Goal: Download file/media

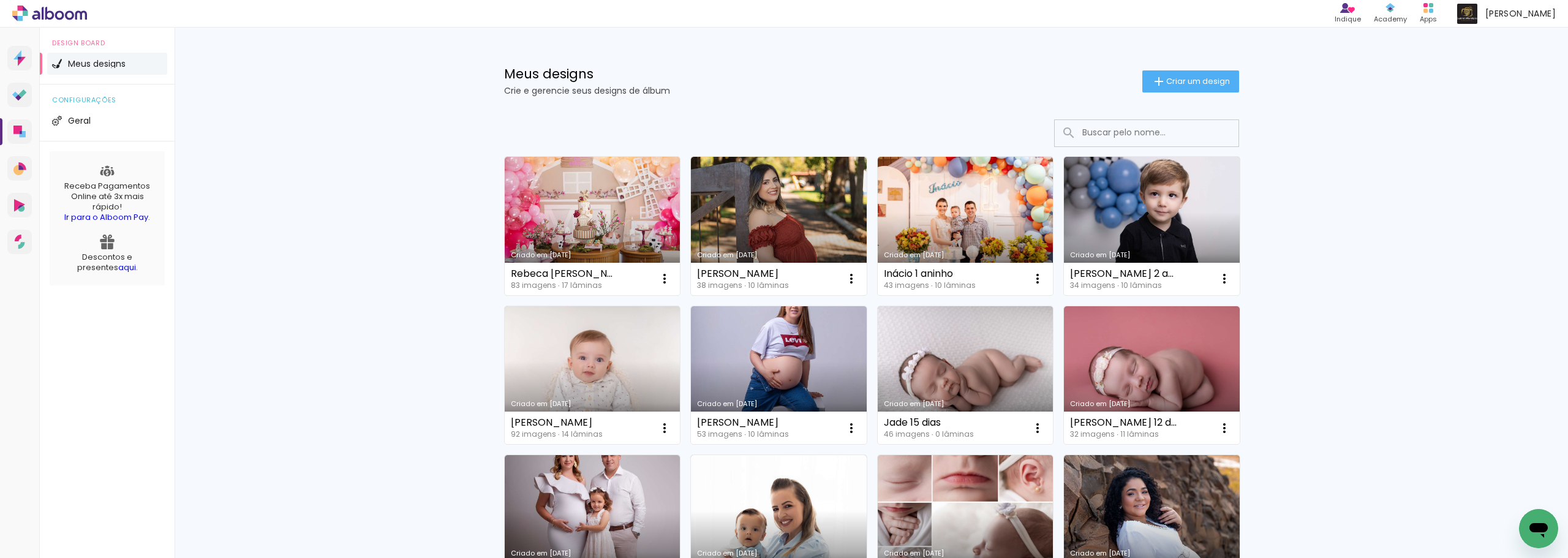
click at [1117, 135] on input at bounding box center [1163, 132] width 175 height 25
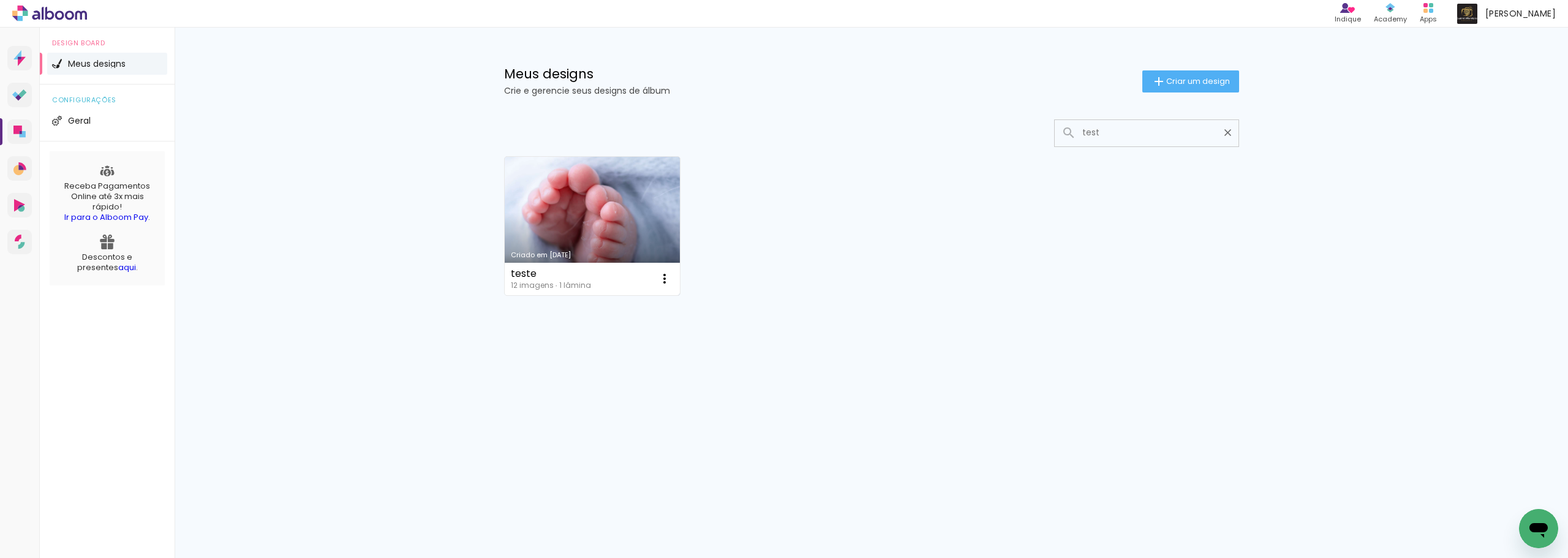
type input "test"
type paper-input "test"
click at [606, 175] on link "Criado em [DATE]" at bounding box center [592, 226] width 176 height 139
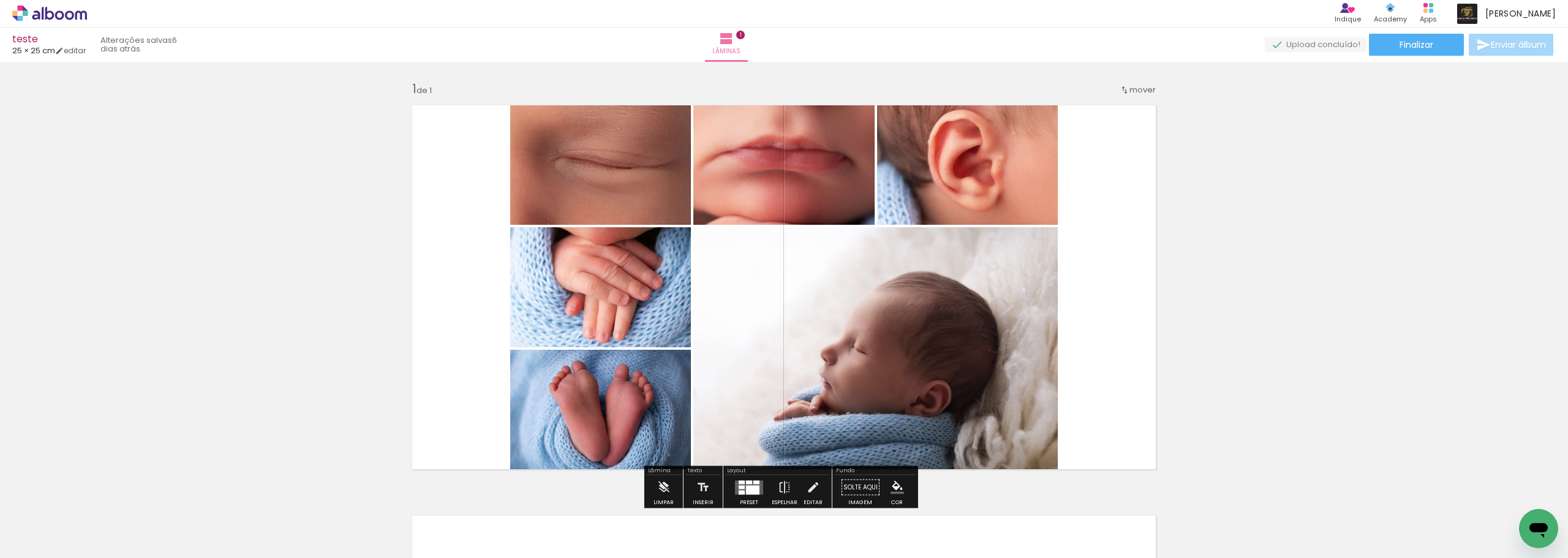
click at [41, 530] on div "Biblioteca 12 fotos Todas as fotos Não utilizadas Adicionar Fotos" at bounding box center [38, 518] width 76 height 60
click at [46, 539] on span "Adicionar Fotos" at bounding box center [43, 541] width 37 height 14
click at [0, 0] on input "file" at bounding box center [0, 0] width 0 height 0
click at [50, 544] on span "Adicionar Fotos" at bounding box center [43, 541] width 37 height 14
click at [0, 0] on input "file" at bounding box center [0, 0] width 0 height 0
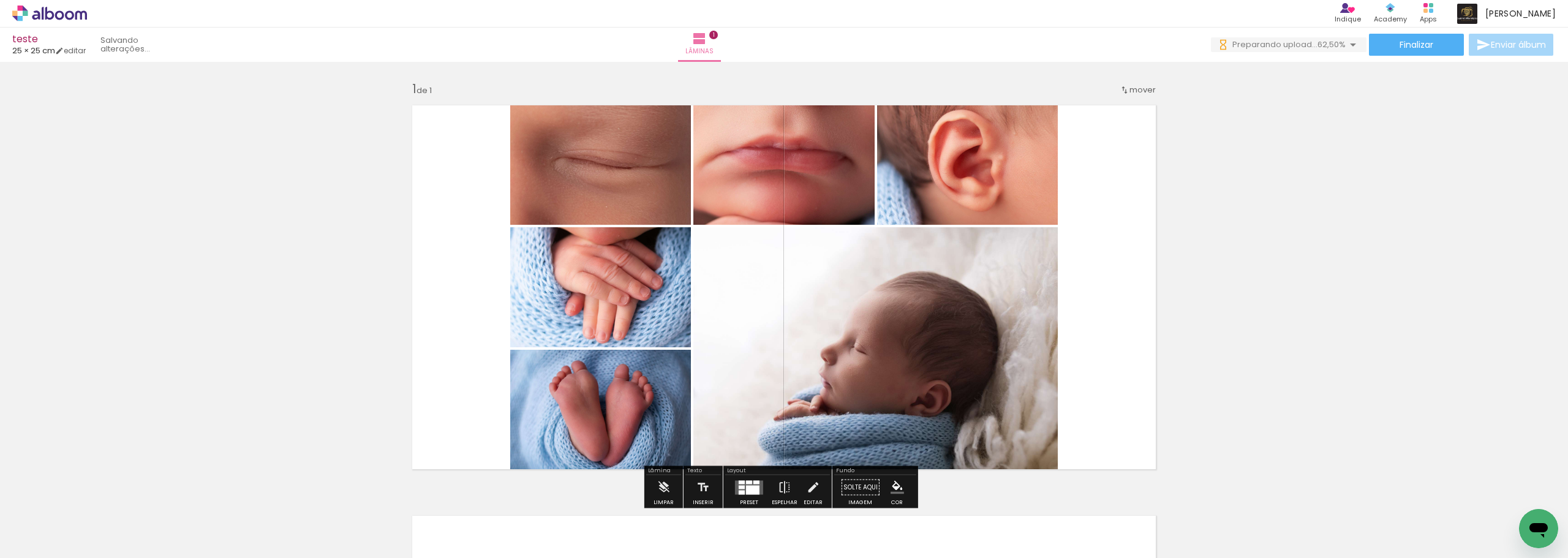
scroll to position [0, 182]
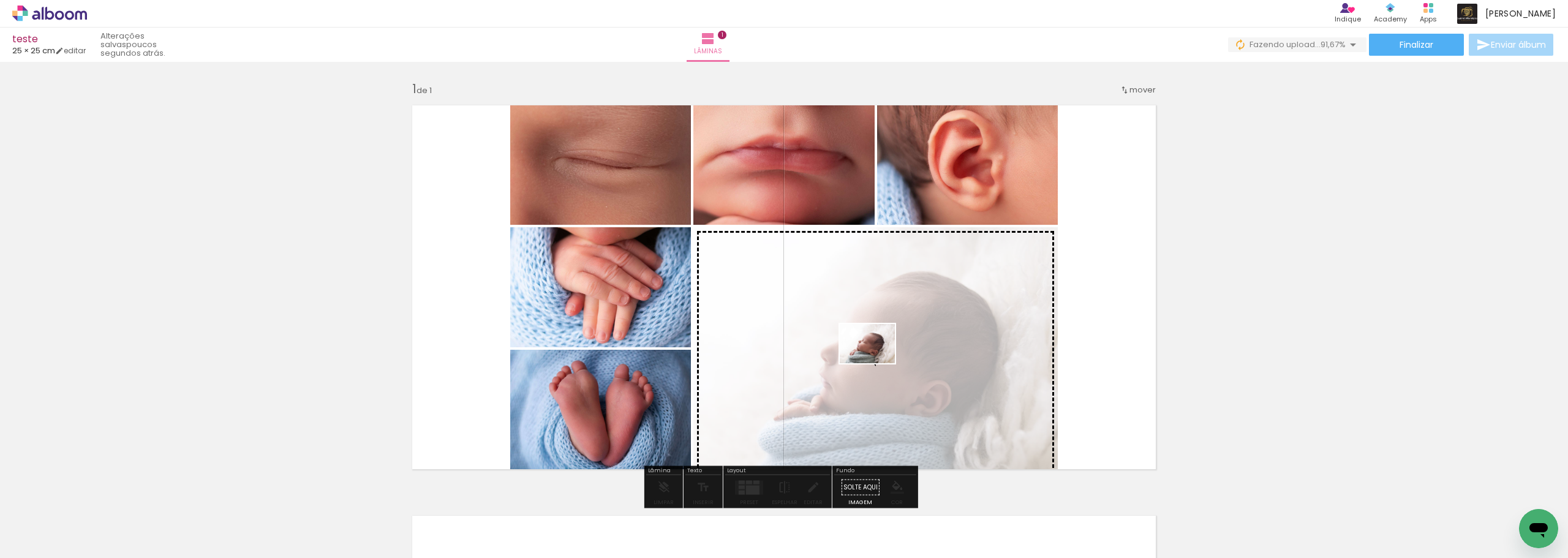
drag, startPoint x: 1021, startPoint y: 505, endPoint x: 877, endPoint y: 361, distance: 203.6
click at [877, 361] on quentale-workspace at bounding box center [784, 279] width 1568 height 558
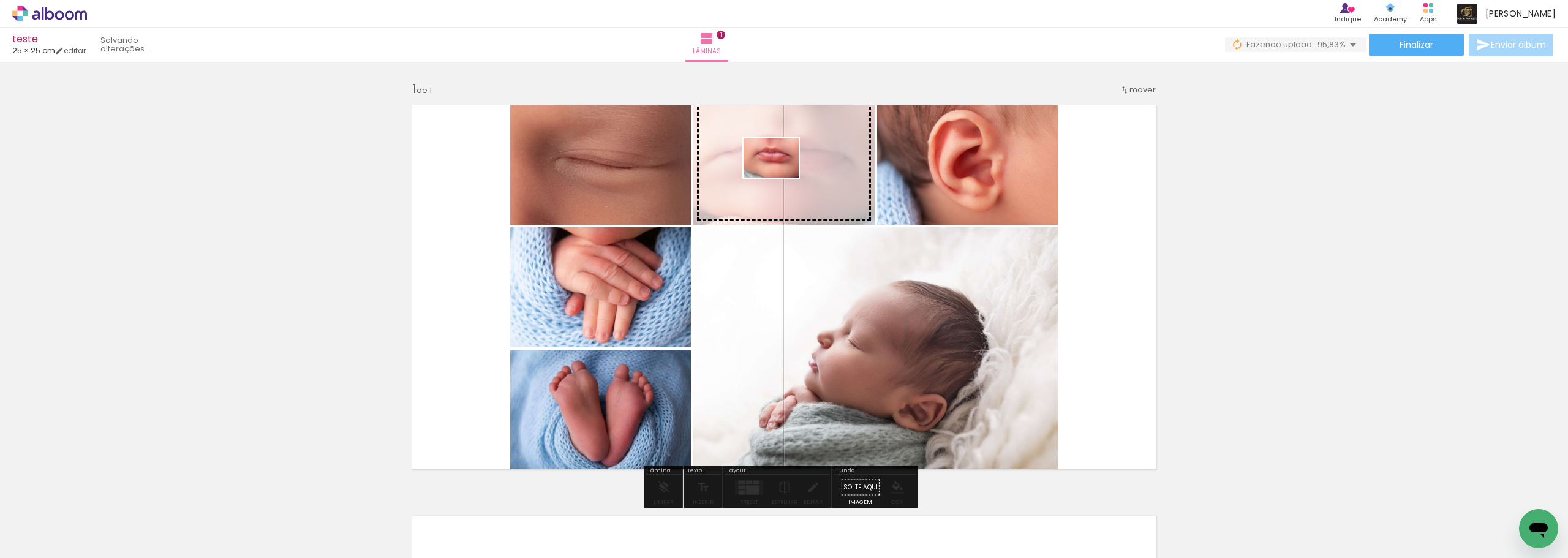
drag, startPoint x: 975, startPoint y: 521, endPoint x: 781, endPoint y: 175, distance: 396.7
click at [781, 175] on quentale-workspace at bounding box center [784, 279] width 1568 height 558
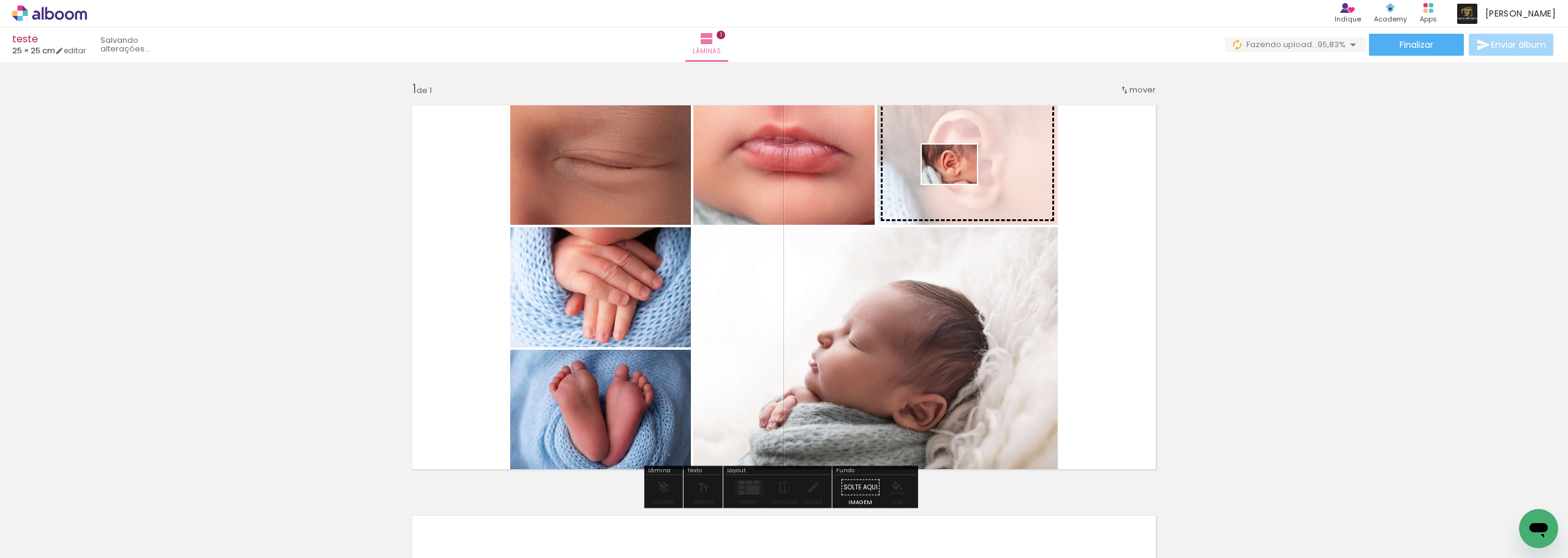
drag, startPoint x: 894, startPoint y: 527, endPoint x: 958, endPoint y: 181, distance: 351.9
click at [958, 181] on quentale-workspace at bounding box center [784, 279] width 1568 height 558
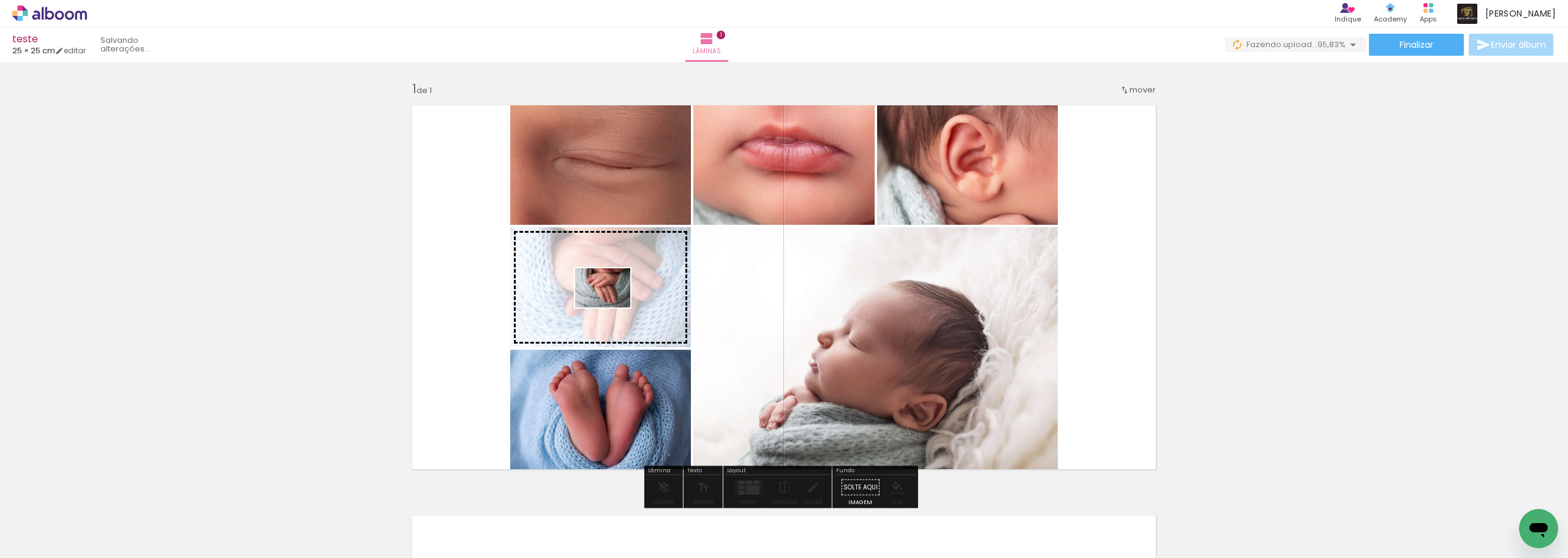
drag, startPoint x: 775, startPoint y: 537, endPoint x: 612, endPoint y: 305, distance: 283.5
click at [612, 305] on quentale-workspace at bounding box center [784, 279] width 1568 height 558
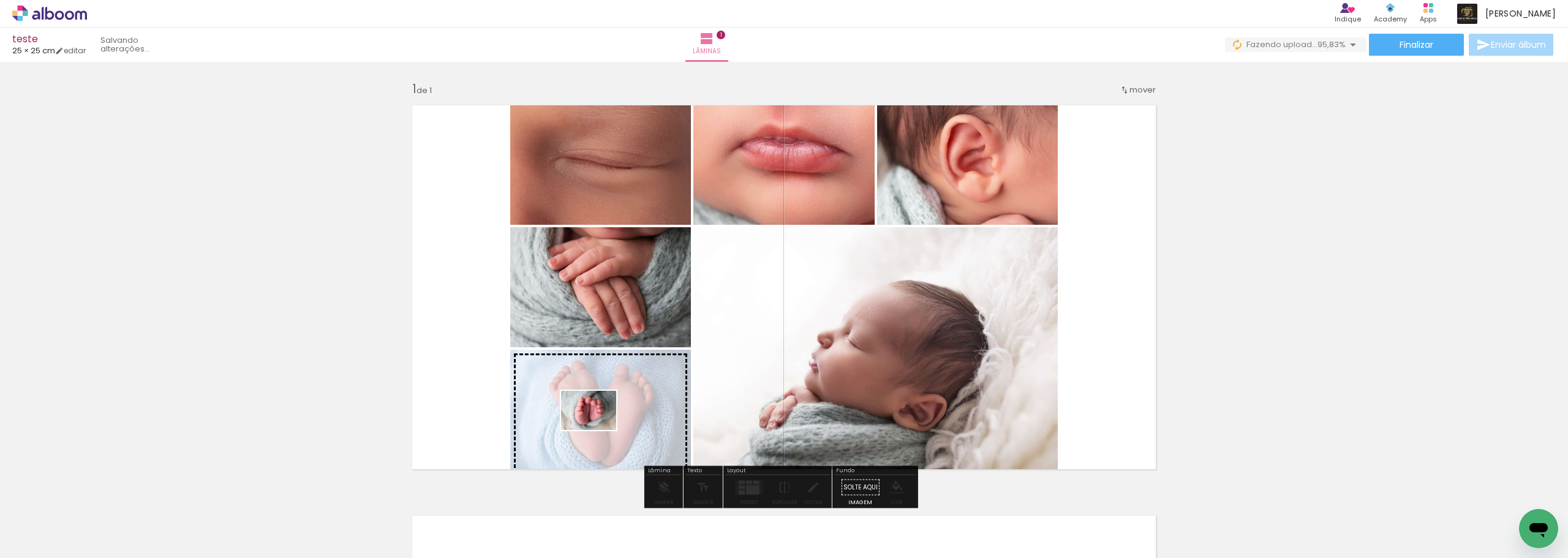
drag, startPoint x: 1102, startPoint y: 519, endPoint x: 598, endPoint y: 427, distance: 512.3
click at [598, 427] on quentale-workspace at bounding box center [784, 279] width 1568 height 558
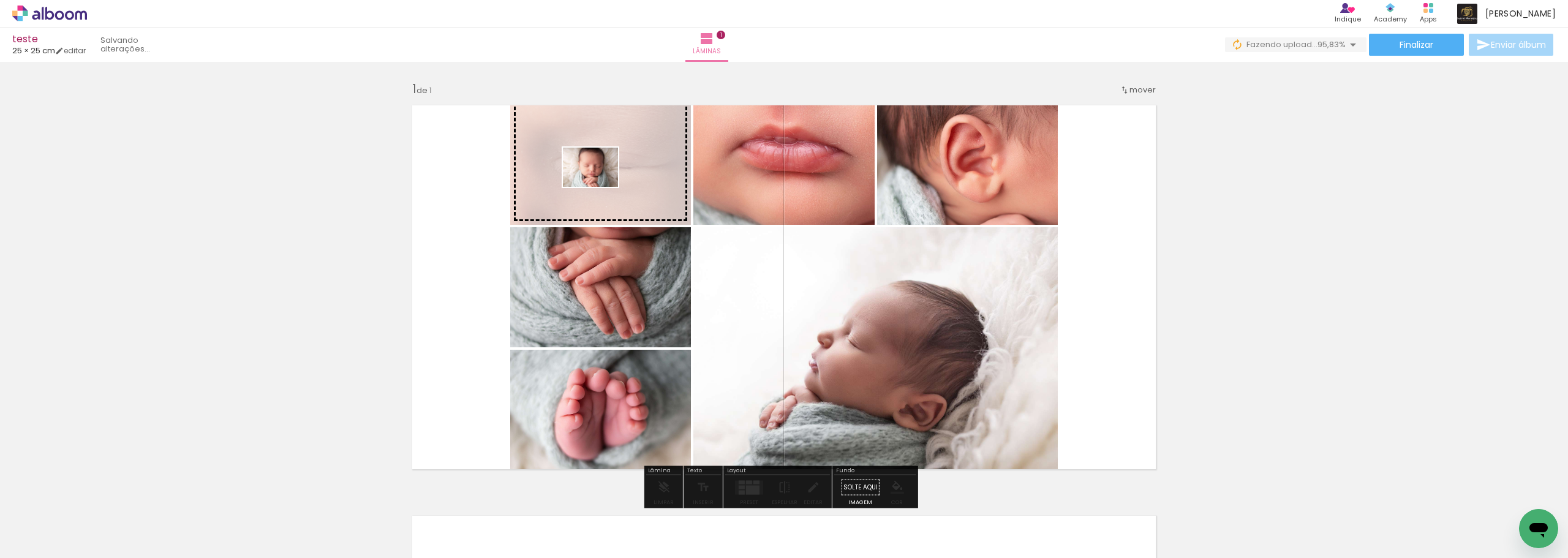
drag, startPoint x: 839, startPoint y: 536, endPoint x: 600, endPoint y: 184, distance: 425.5
click at [600, 184] on quentale-workspace at bounding box center [784, 279] width 1568 height 558
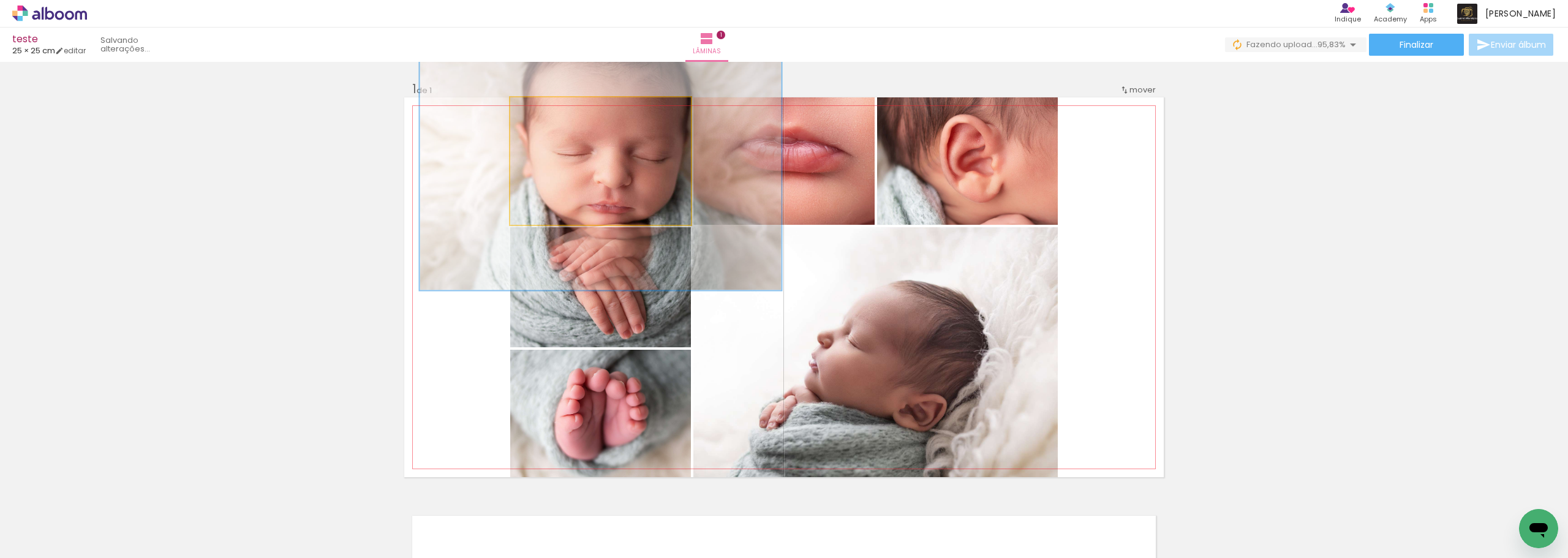
drag, startPoint x: 538, startPoint y: 109, endPoint x: 725, endPoint y: 140, distance: 189.6
type paper-slider "200"
click at [691, 140] on quentale-photo at bounding box center [600, 161] width 181 height 127
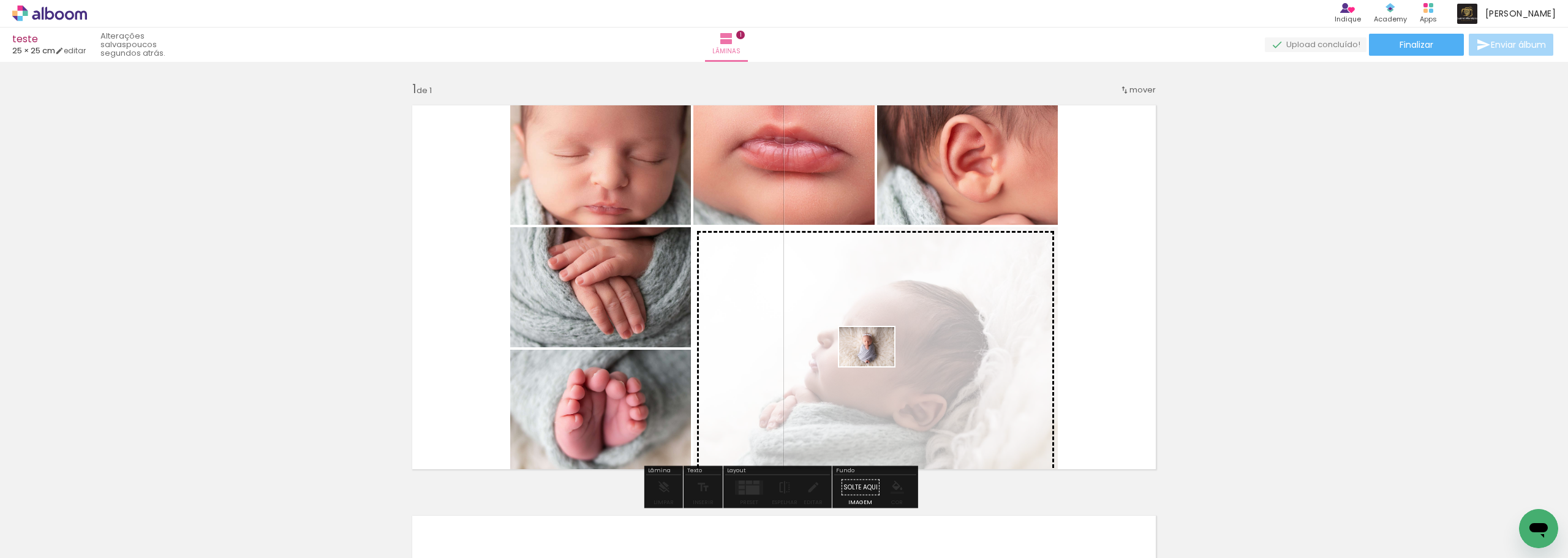
drag, startPoint x: 1192, startPoint y: 531, endPoint x: 876, endPoint y: 364, distance: 357.4
click at [876, 364] on quentale-workspace at bounding box center [784, 279] width 1568 height 558
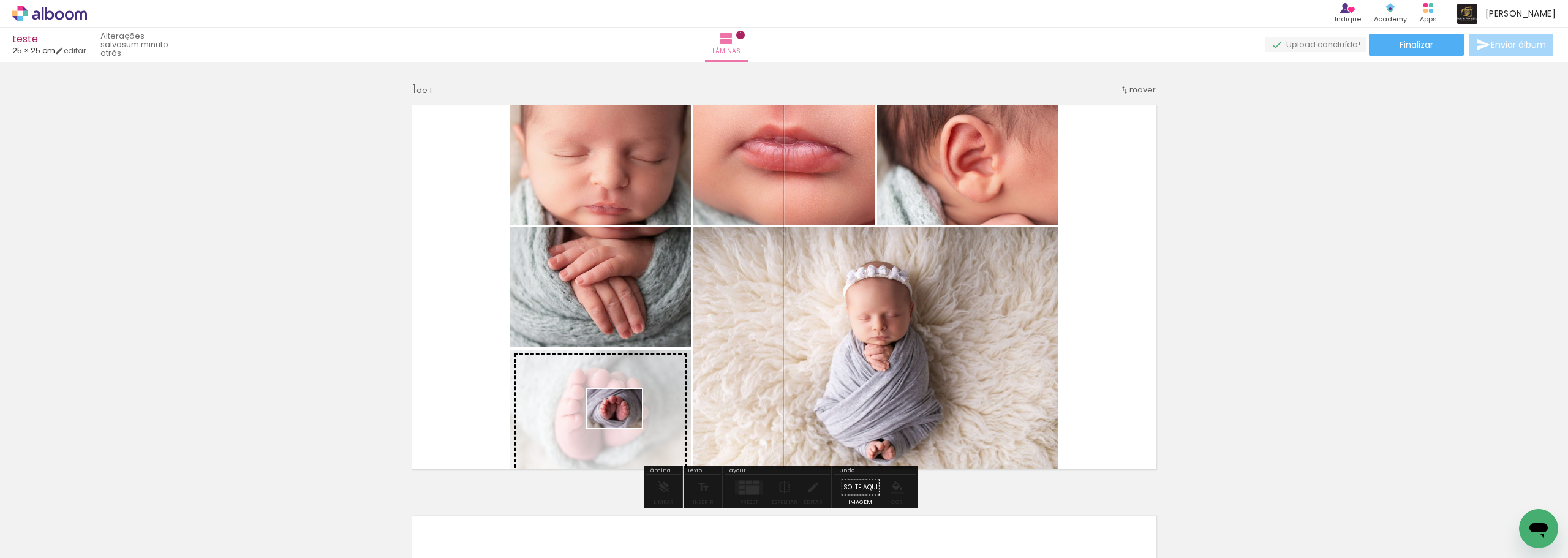
drag, startPoint x: 1242, startPoint y: 522, endPoint x: 624, endPoint y: 425, distance: 625.6
click at [624, 425] on quentale-workspace at bounding box center [784, 279] width 1568 height 558
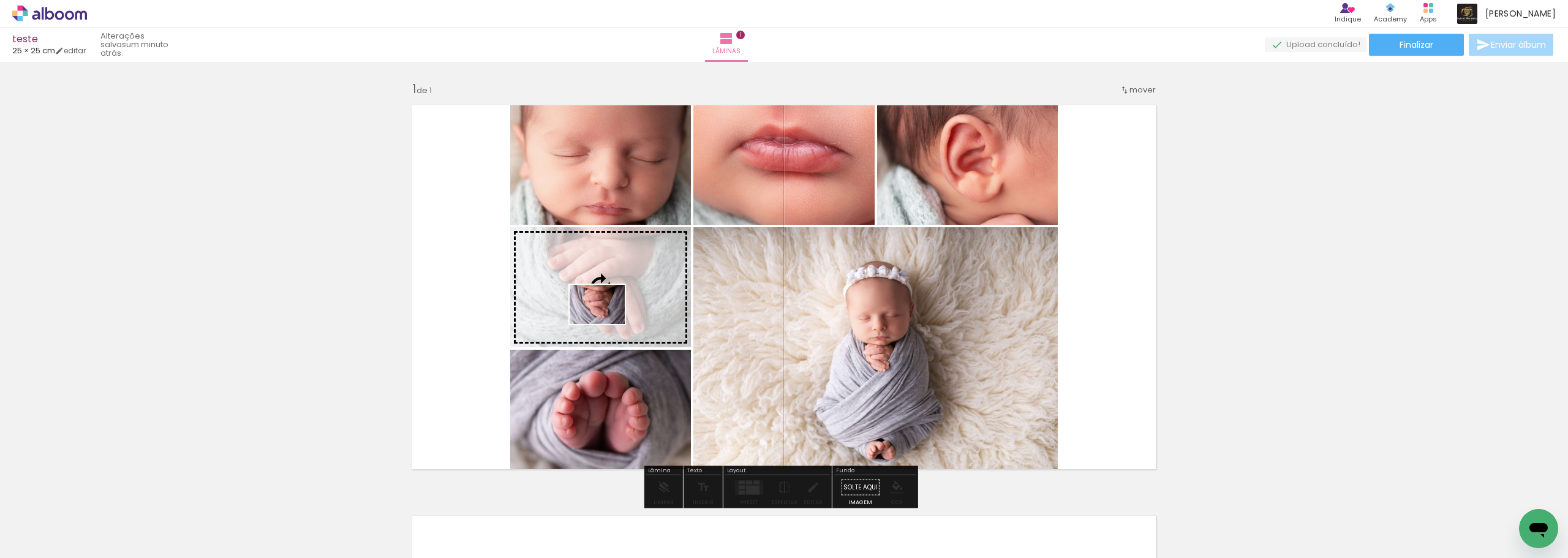
drag, startPoint x: 1309, startPoint y: 521, endPoint x: 606, endPoint y: 321, distance: 730.9
click at [606, 321] on quentale-workspace at bounding box center [784, 279] width 1568 height 558
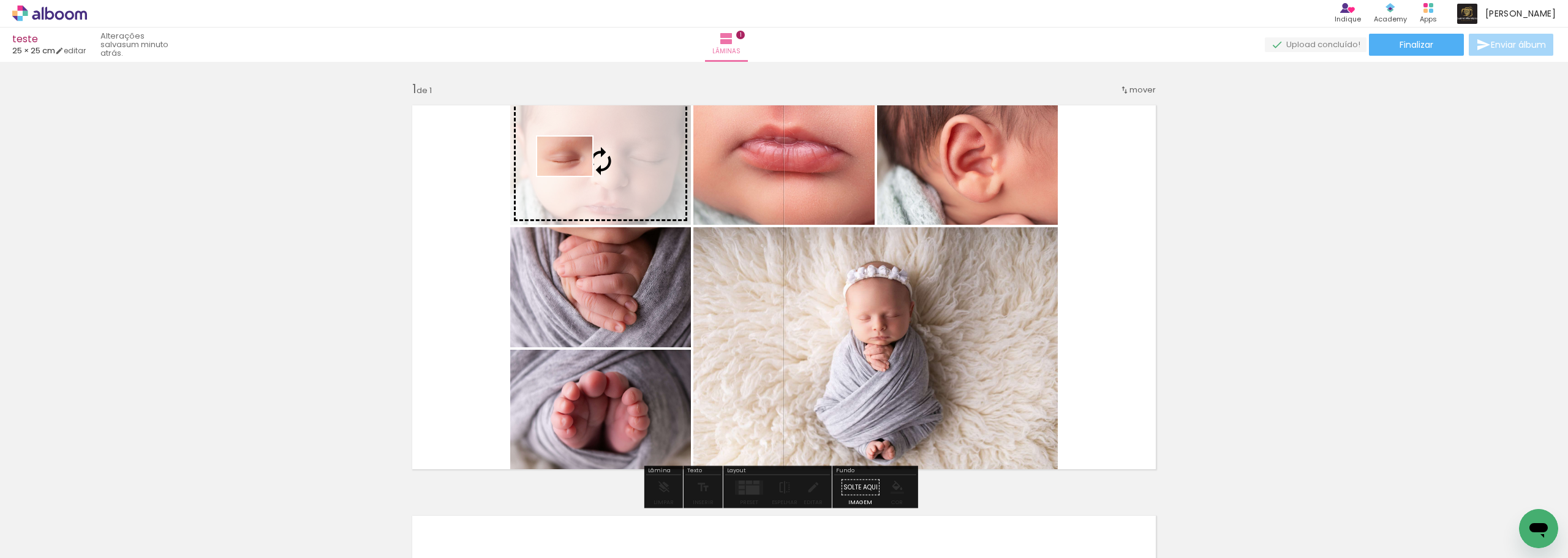
drag, startPoint x: 1392, startPoint y: 528, endPoint x: 574, endPoint y: 173, distance: 891.7
click at [574, 173] on quentale-workspace at bounding box center [784, 279] width 1568 height 558
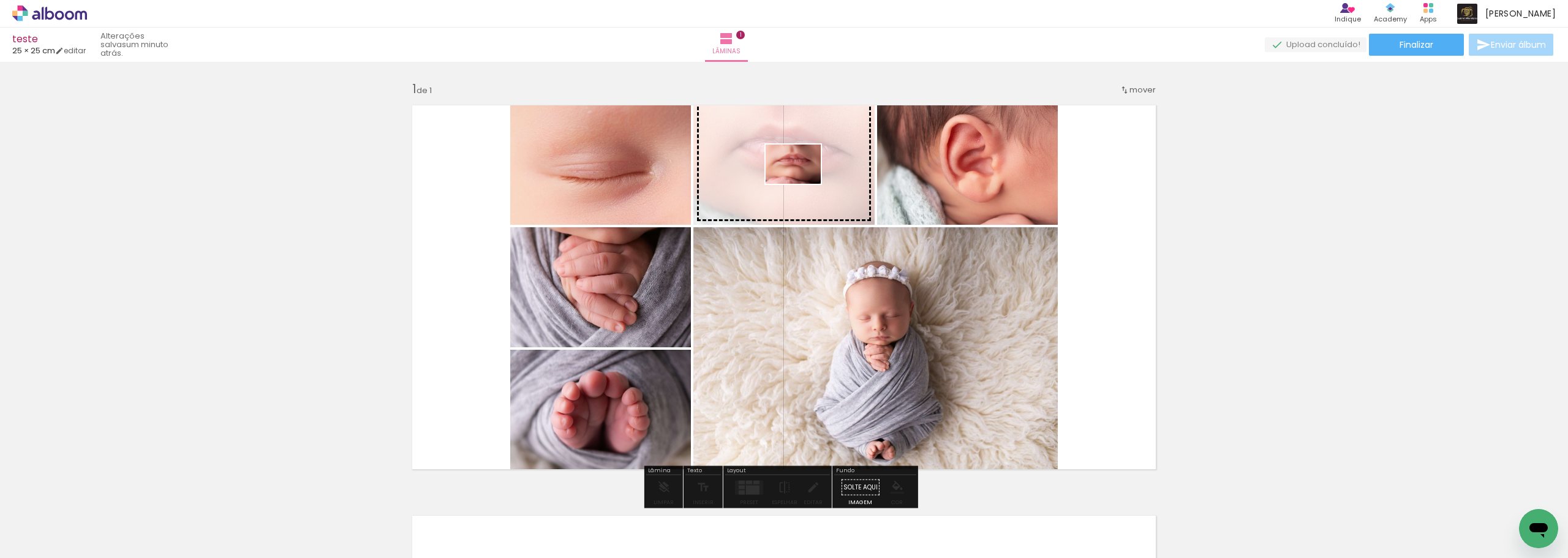
drag, startPoint x: 1466, startPoint y: 523, endPoint x: 802, endPoint y: 181, distance: 746.9
click at [802, 181] on quentale-workspace at bounding box center [784, 279] width 1568 height 558
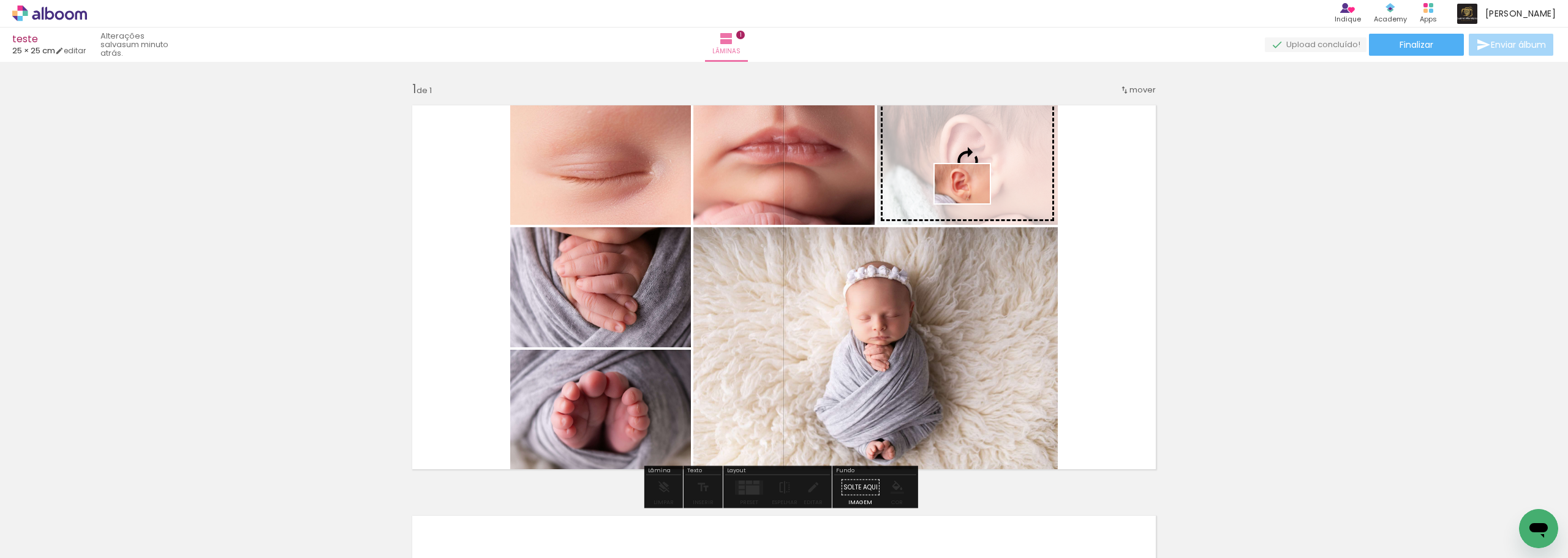
drag, startPoint x: 1514, startPoint y: 508, endPoint x: 971, endPoint y: 201, distance: 623.8
click at [971, 201] on quentale-workspace at bounding box center [784, 279] width 1568 height 558
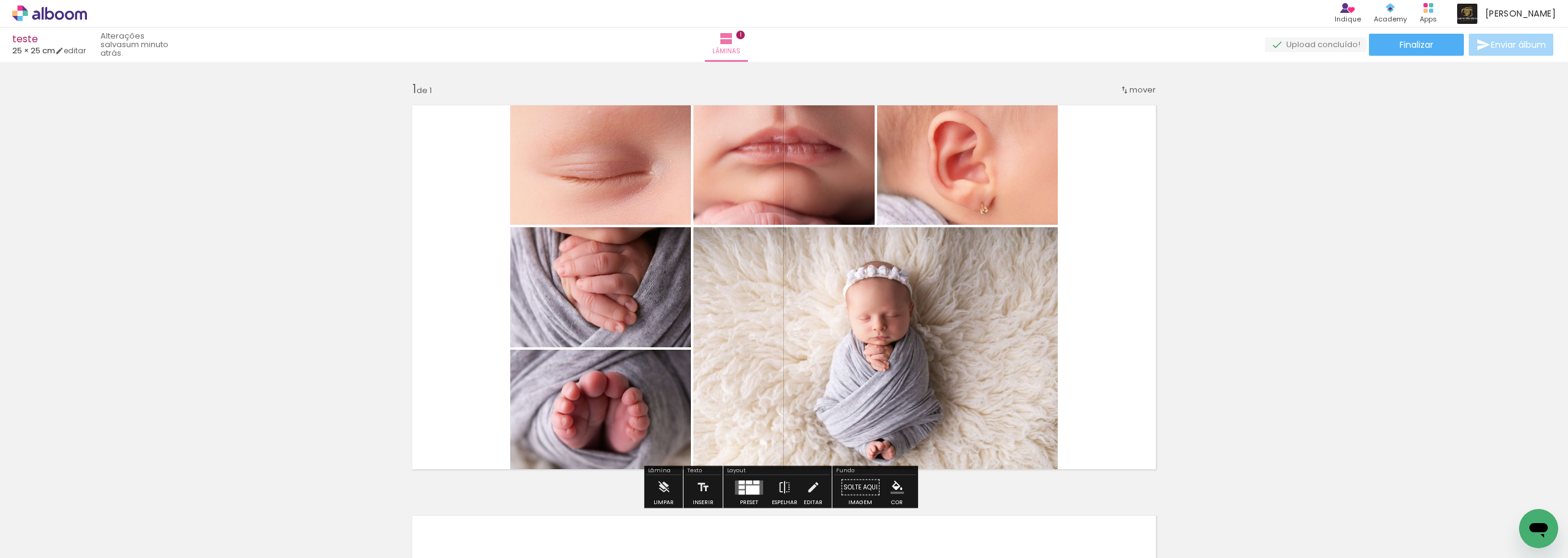
scroll to position [61, 0]
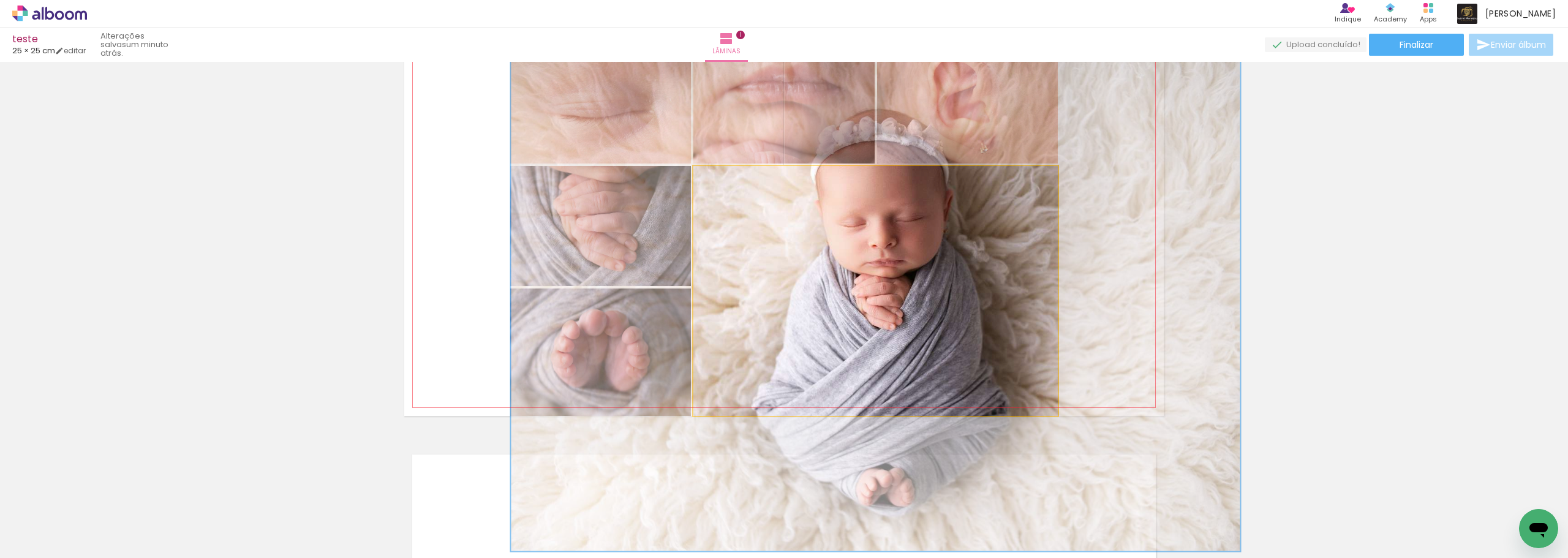
drag, startPoint x: 721, startPoint y: 180, endPoint x: 888, endPoint y: 186, distance: 167.1
type paper-slider "200"
click at [888, 186] on quentale-photo at bounding box center [875, 290] width 364 height 250
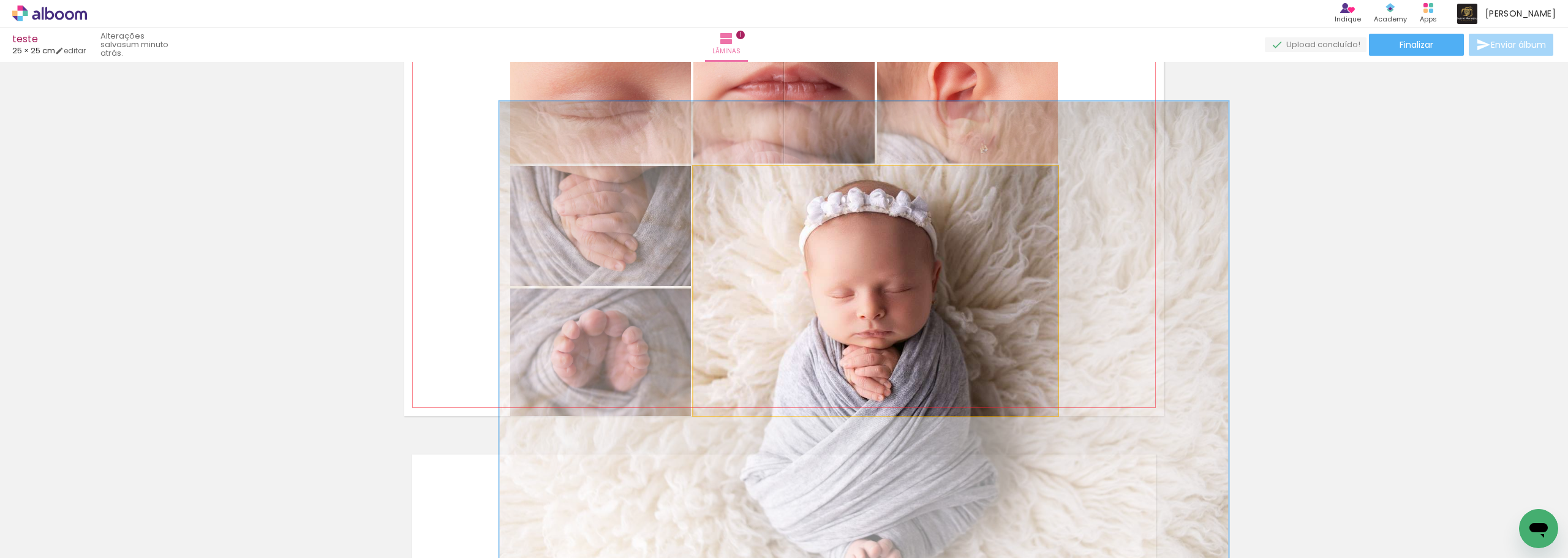
drag, startPoint x: 913, startPoint y: 256, endPoint x: 904, endPoint y: 322, distance: 66.6
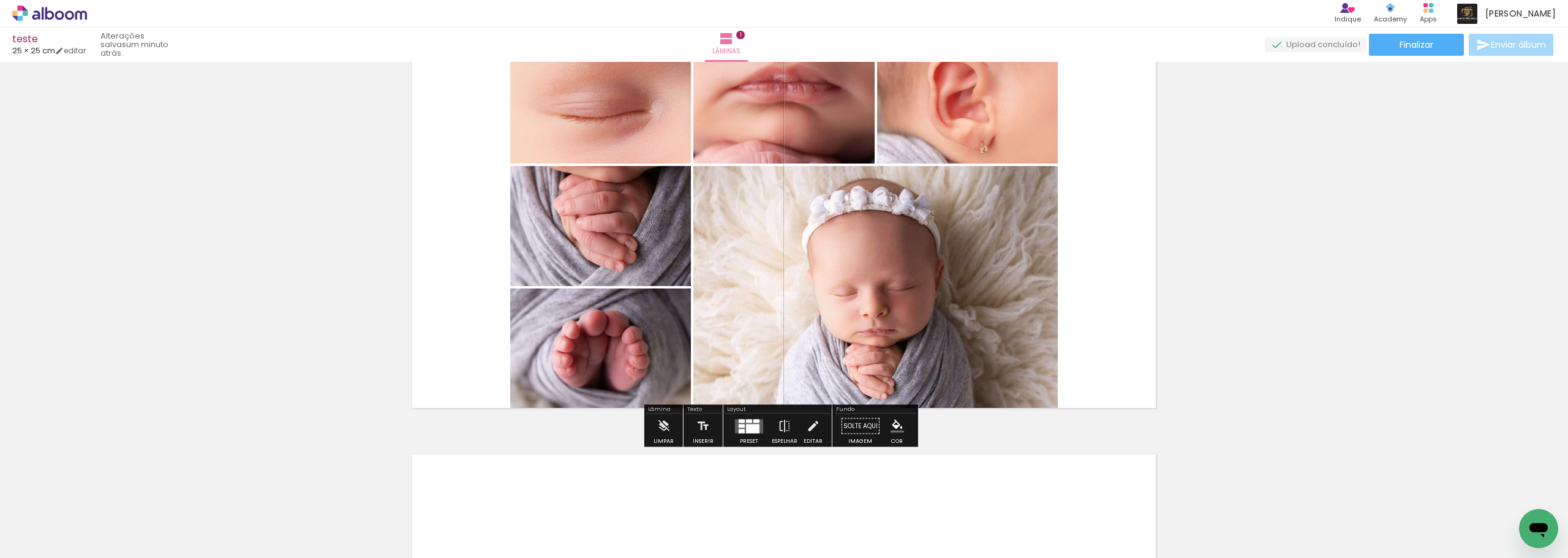
click at [1383, 278] on div "Inserir lâmina 1 de 1" at bounding box center [784, 415] width 1568 height 821
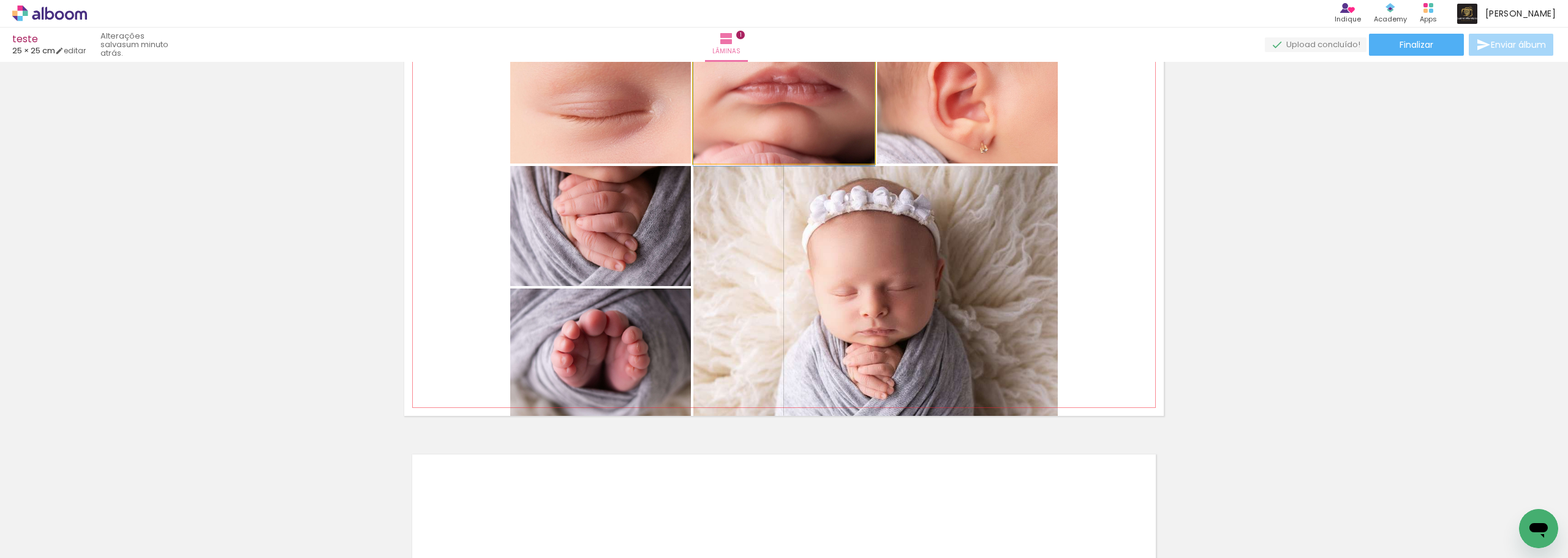
drag, startPoint x: 816, startPoint y: 114, endPoint x: 808, endPoint y: 145, distance: 32.0
drag, startPoint x: 791, startPoint y: 101, endPoint x: 787, endPoint y: 138, distance: 37.2
drag, startPoint x: 956, startPoint y: 104, endPoint x: 950, endPoint y: 135, distance: 31.6
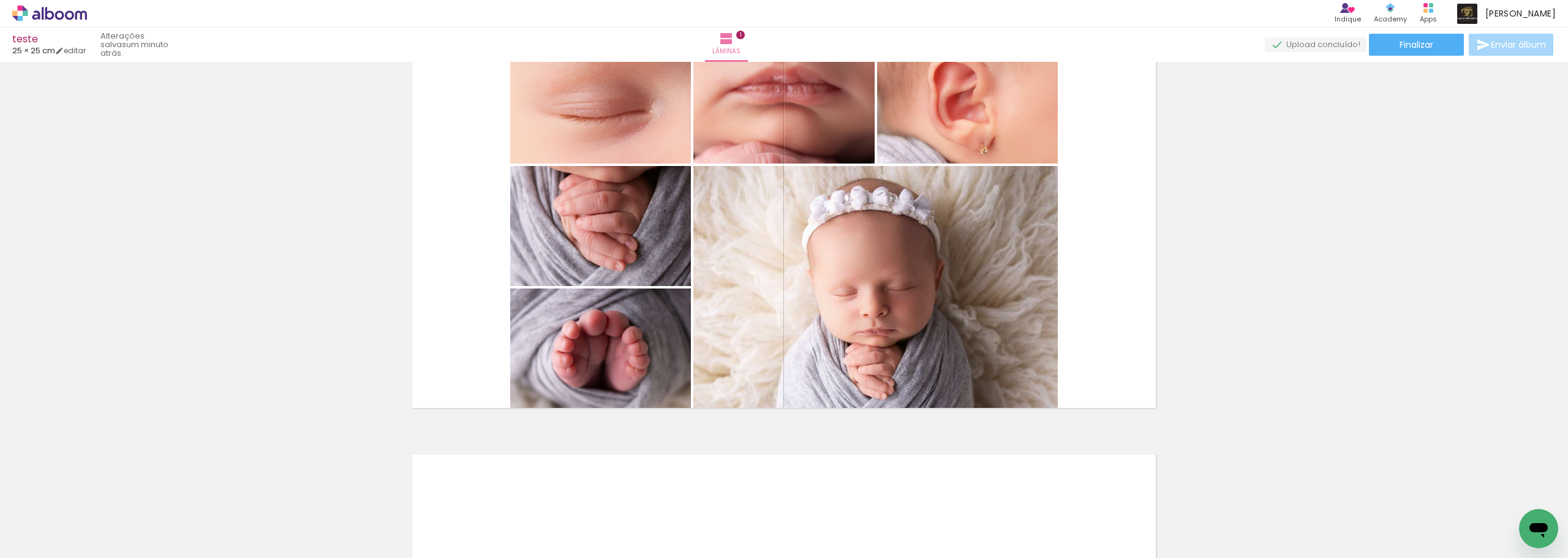
click at [43, 545] on span "Adicionar Fotos" at bounding box center [43, 541] width 37 height 14
click at [0, 0] on input "file" at bounding box center [0, 0] width 0 height 0
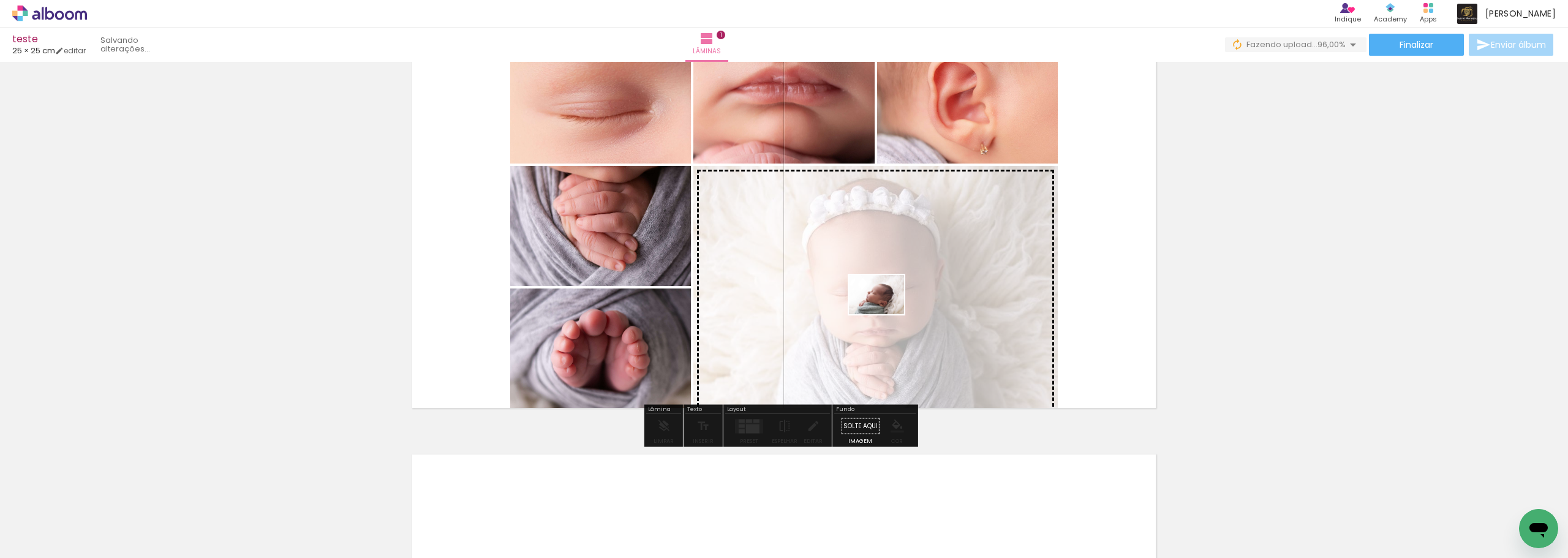
drag, startPoint x: 1038, startPoint y: 527, endPoint x: 886, endPoint y: 311, distance: 264.1
click at [886, 311] on quentale-workspace at bounding box center [784, 279] width 1568 height 558
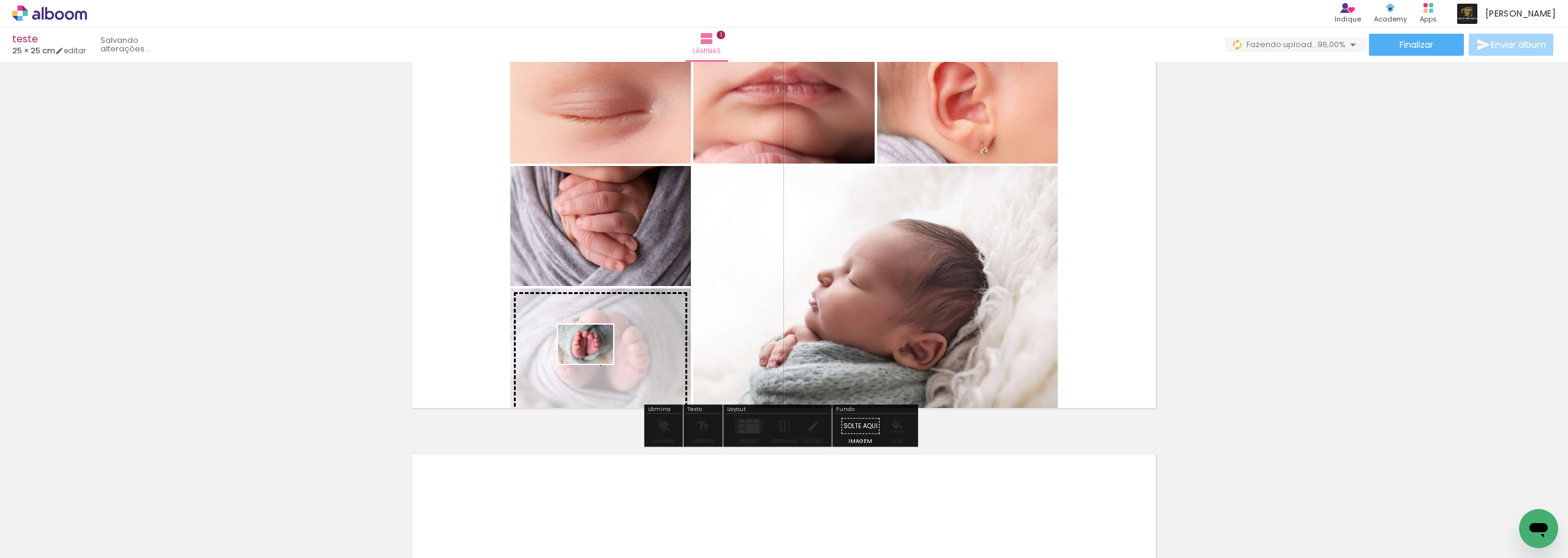
drag, startPoint x: 1106, startPoint y: 531, endPoint x: 595, endPoint y: 361, distance: 538.5
click at [595, 361] on quentale-workspace at bounding box center [784, 279] width 1568 height 558
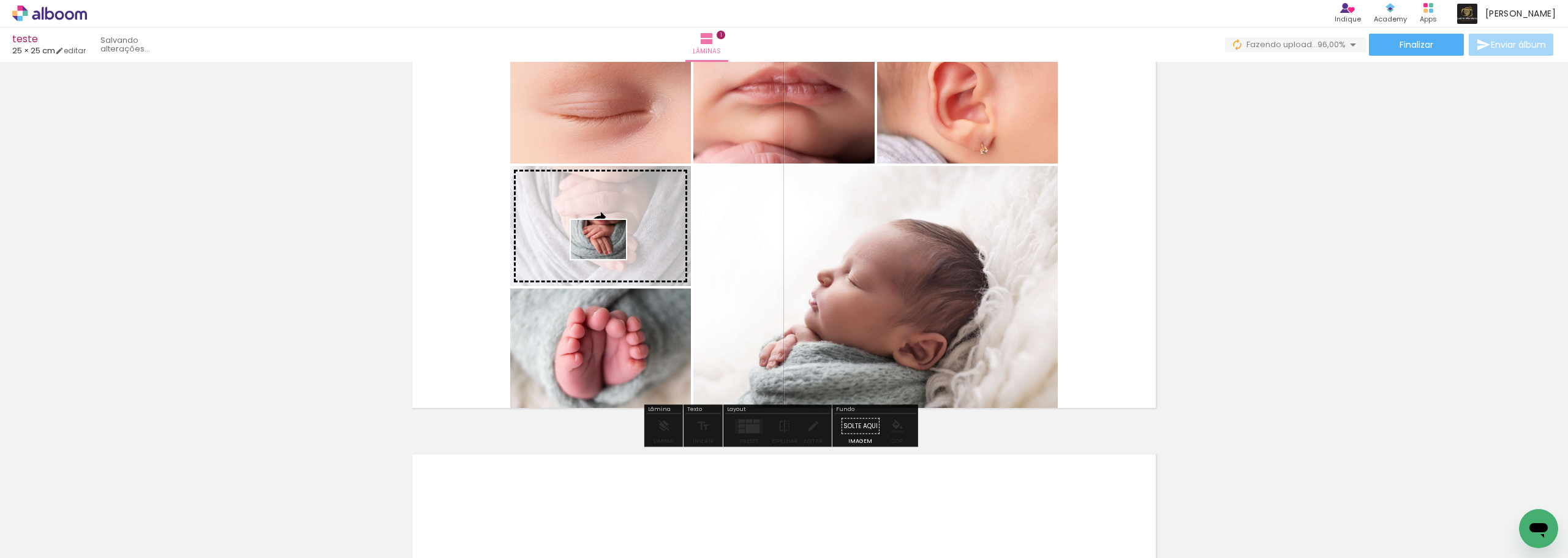
drag, startPoint x: 765, startPoint y: 519, endPoint x: 608, endPoint y: 257, distance: 305.4
click at [608, 257] on quentale-workspace at bounding box center [784, 279] width 1568 height 558
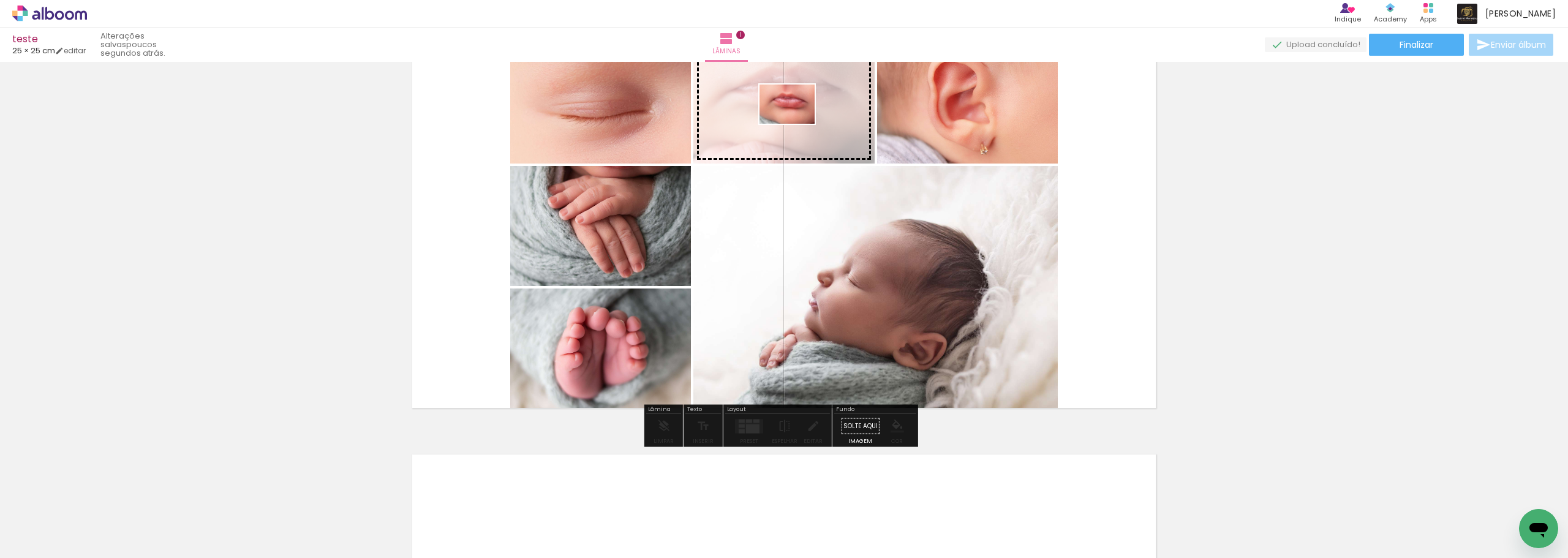
drag, startPoint x: 978, startPoint y: 527, endPoint x: 796, endPoint y: 121, distance: 444.9
click at [796, 121] on quentale-workspace at bounding box center [784, 279] width 1568 height 558
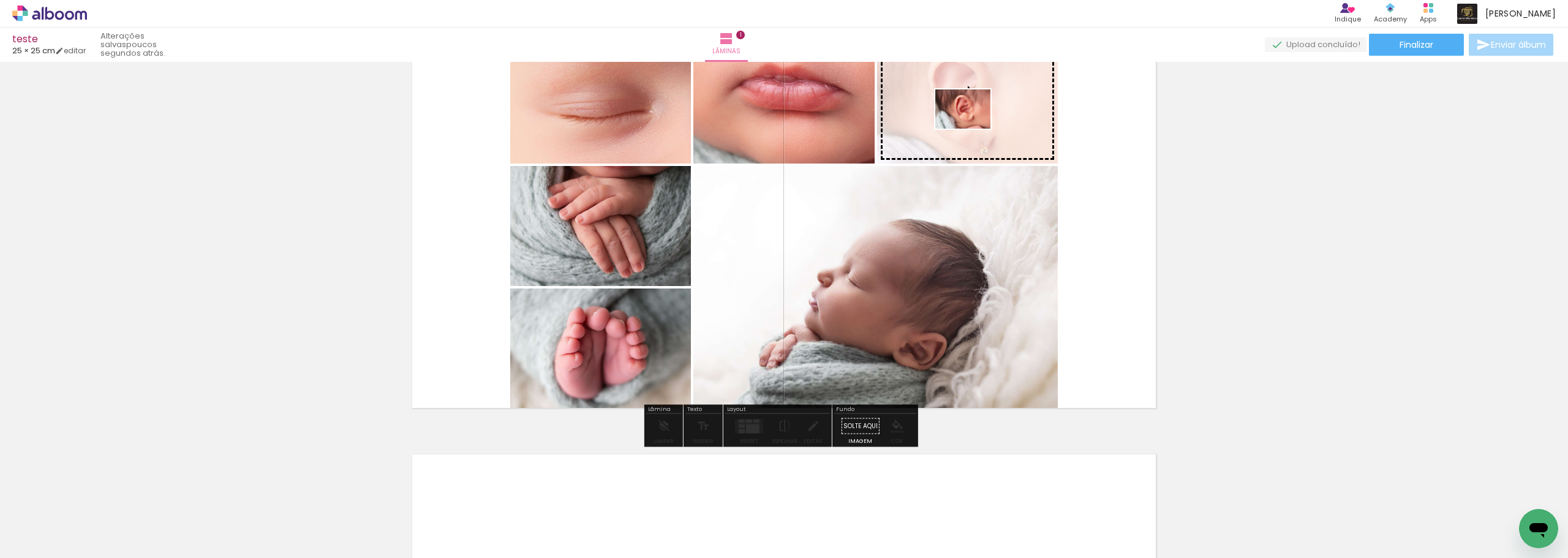
drag, startPoint x: 907, startPoint y: 513, endPoint x: 972, endPoint y: 126, distance: 392.4
click at [972, 126] on quentale-workspace at bounding box center [784, 279] width 1568 height 558
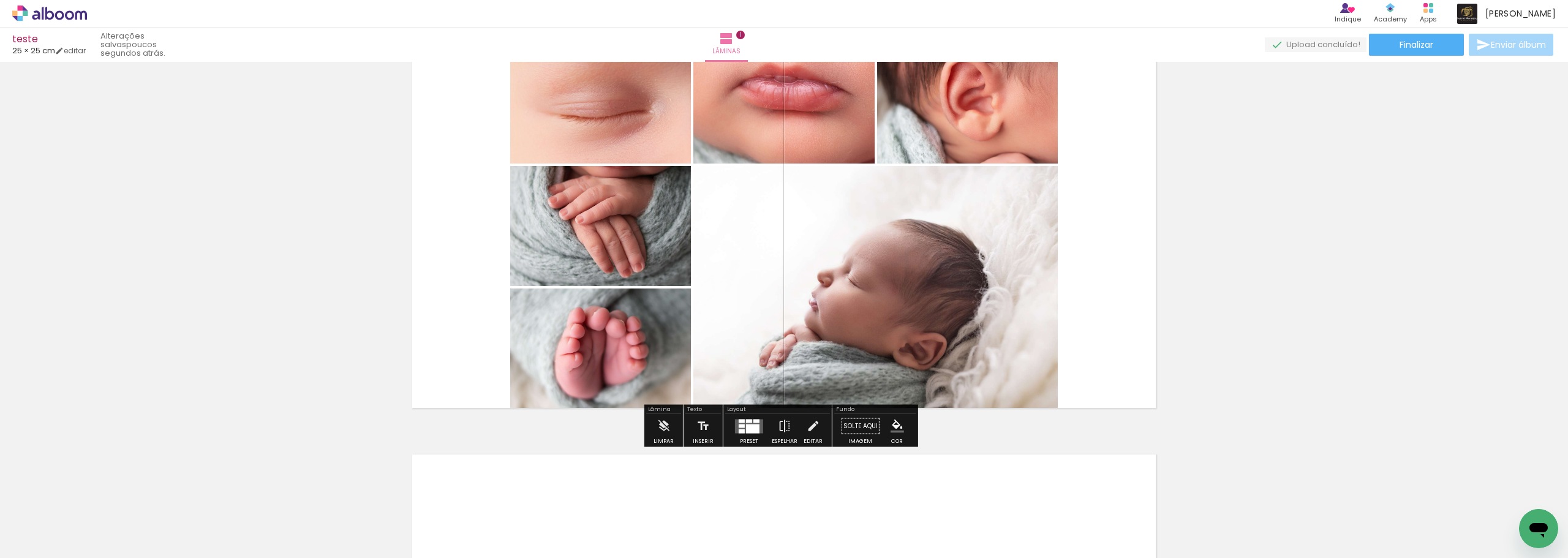
scroll to position [0, 251]
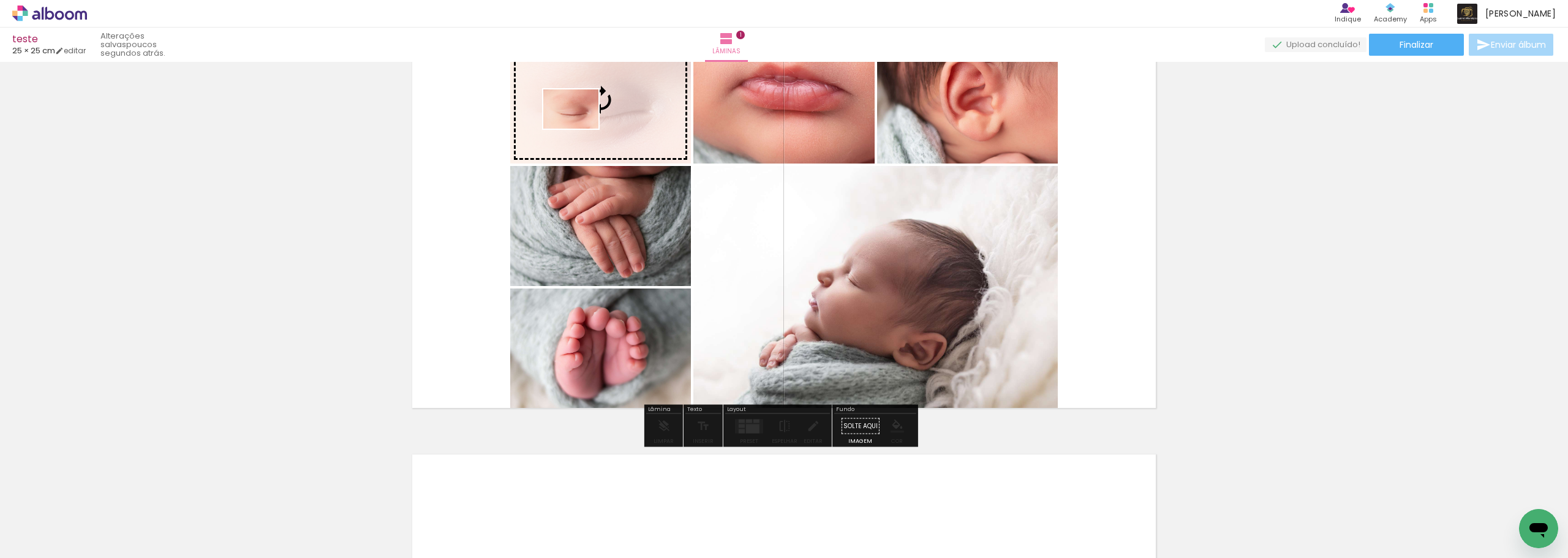
drag, startPoint x: 1510, startPoint y: 511, endPoint x: 580, endPoint y: 126, distance: 1006.5
click at [580, 126] on quentale-workspace at bounding box center [784, 279] width 1568 height 558
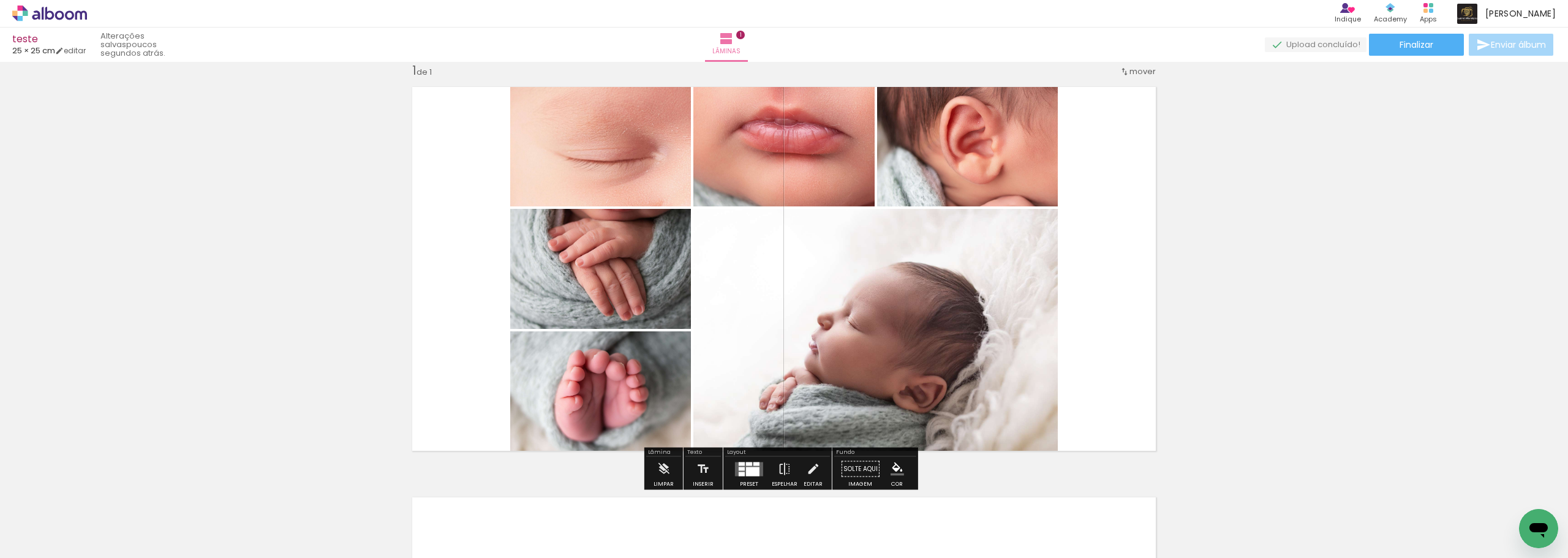
scroll to position [0, 0]
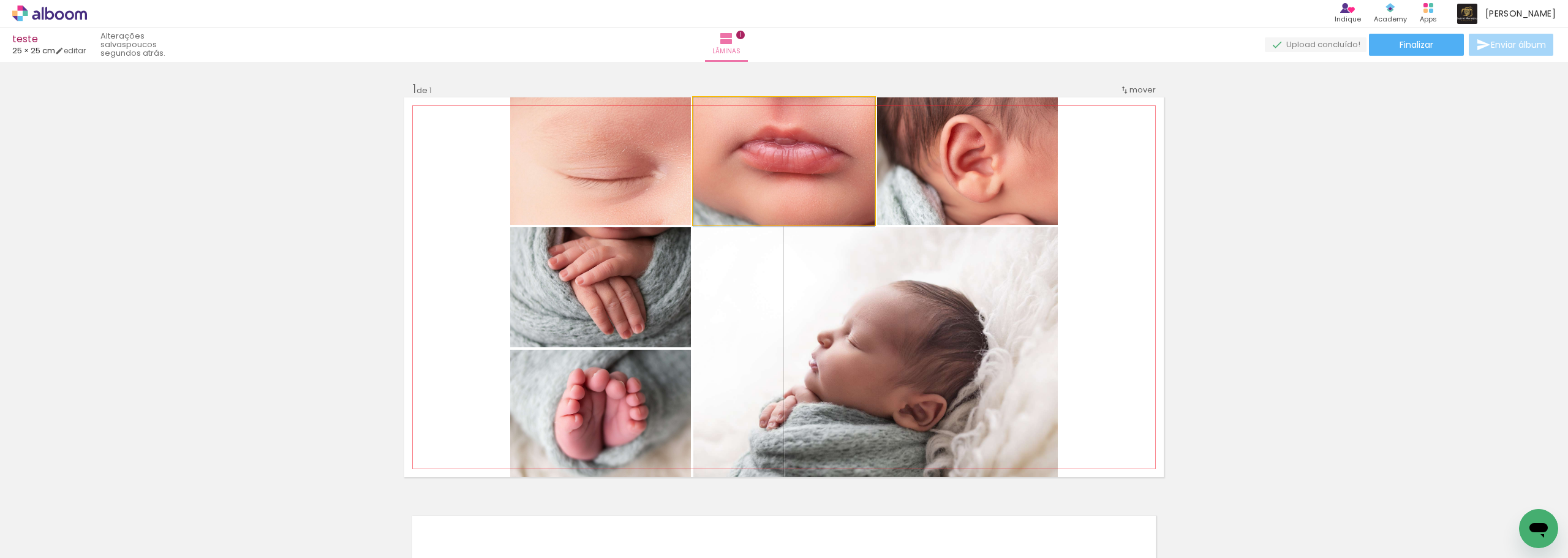
drag, startPoint x: 780, startPoint y: 165, endPoint x: 780, endPoint y: 171, distance: 6.0
drag, startPoint x: 1018, startPoint y: 186, endPoint x: 1018, endPoint y: 194, distance: 8.0
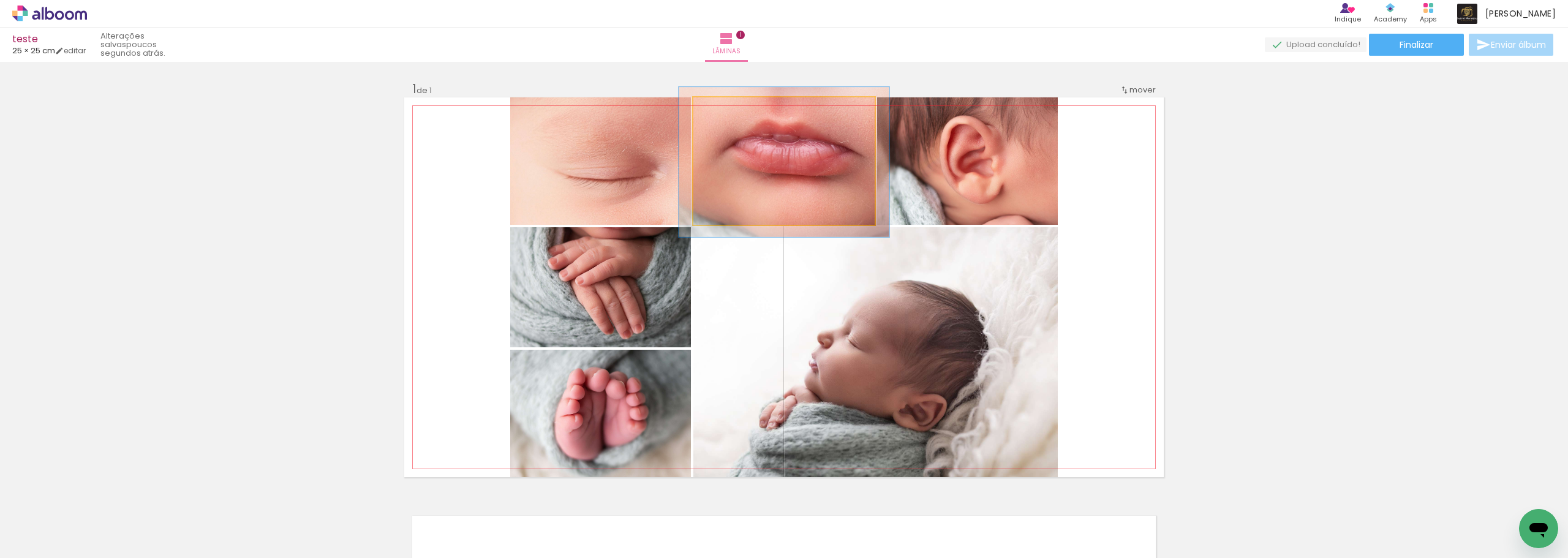
type paper-slider "116"
click at [728, 110] on div at bounding box center [728, 110] width 11 height 11
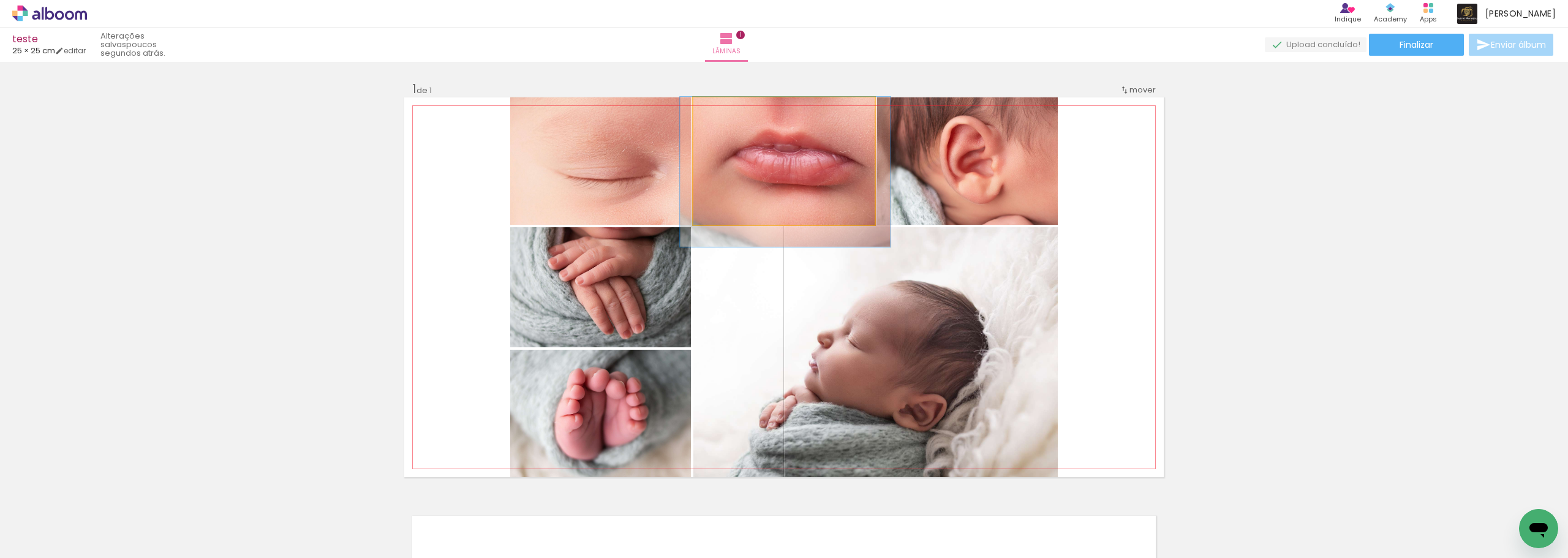
drag, startPoint x: 784, startPoint y: 160, endPoint x: 785, endPoint y: 175, distance: 15.0
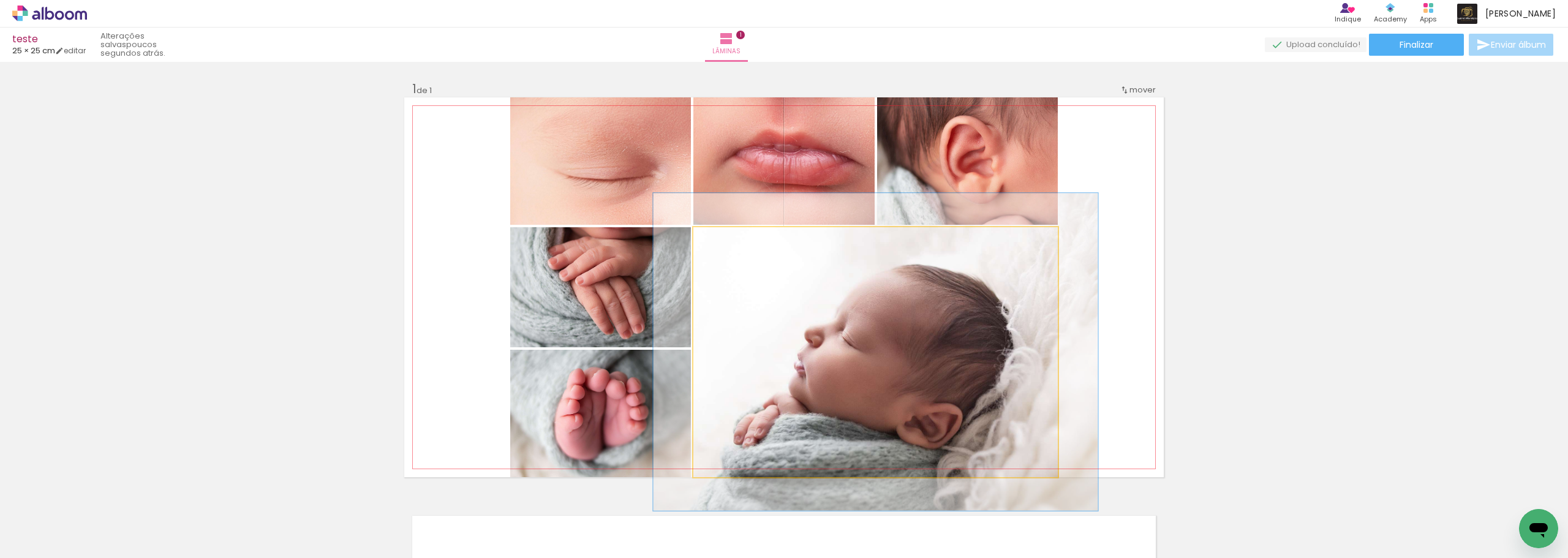
type paper-slider "122"
click at [726, 238] on div at bounding box center [731, 240] width 11 height 11
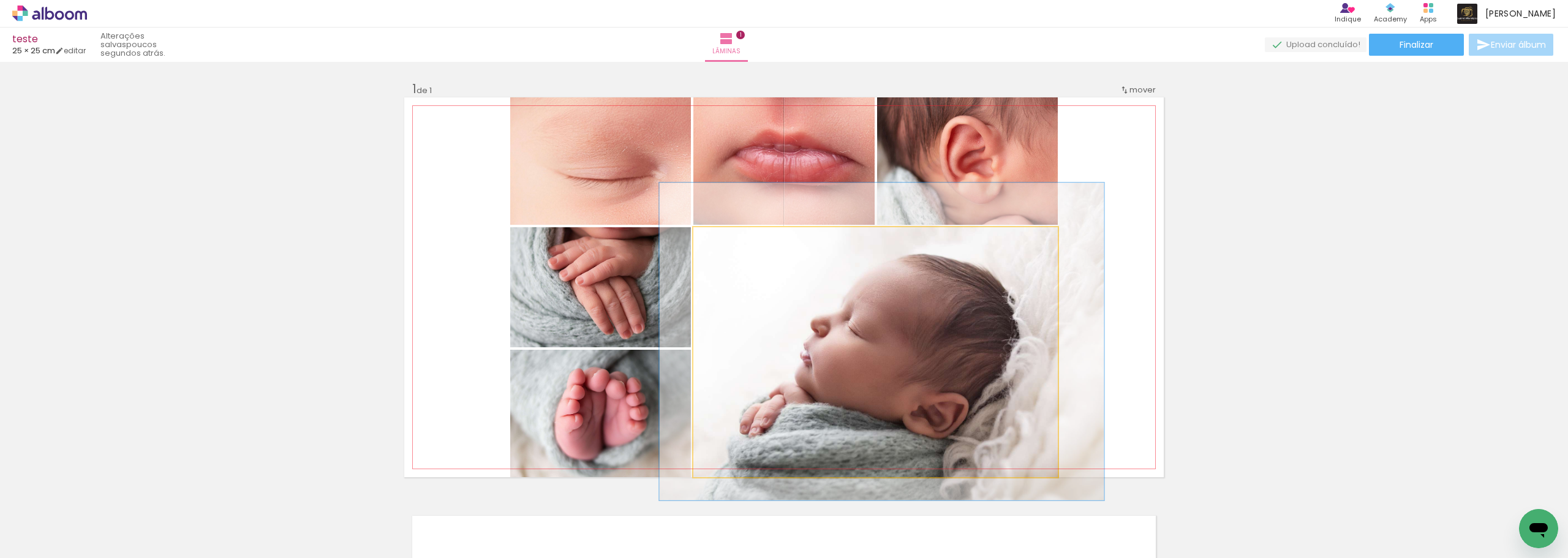
drag, startPoint x: 814, startPoint y: 339, endPoint x: 902, endPoint y: 316, distance: 91.0
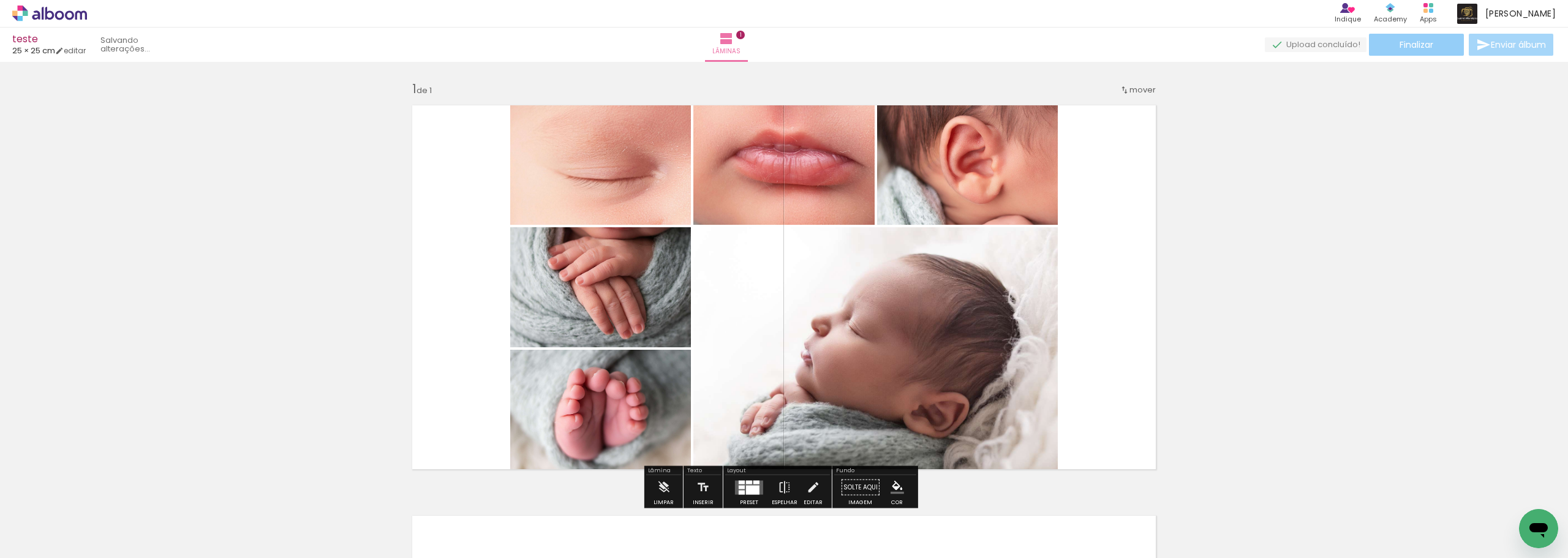
click at [1414, 51] on paper-button "Finalizar" at bounding box center [1416, 45] width 95 height 22
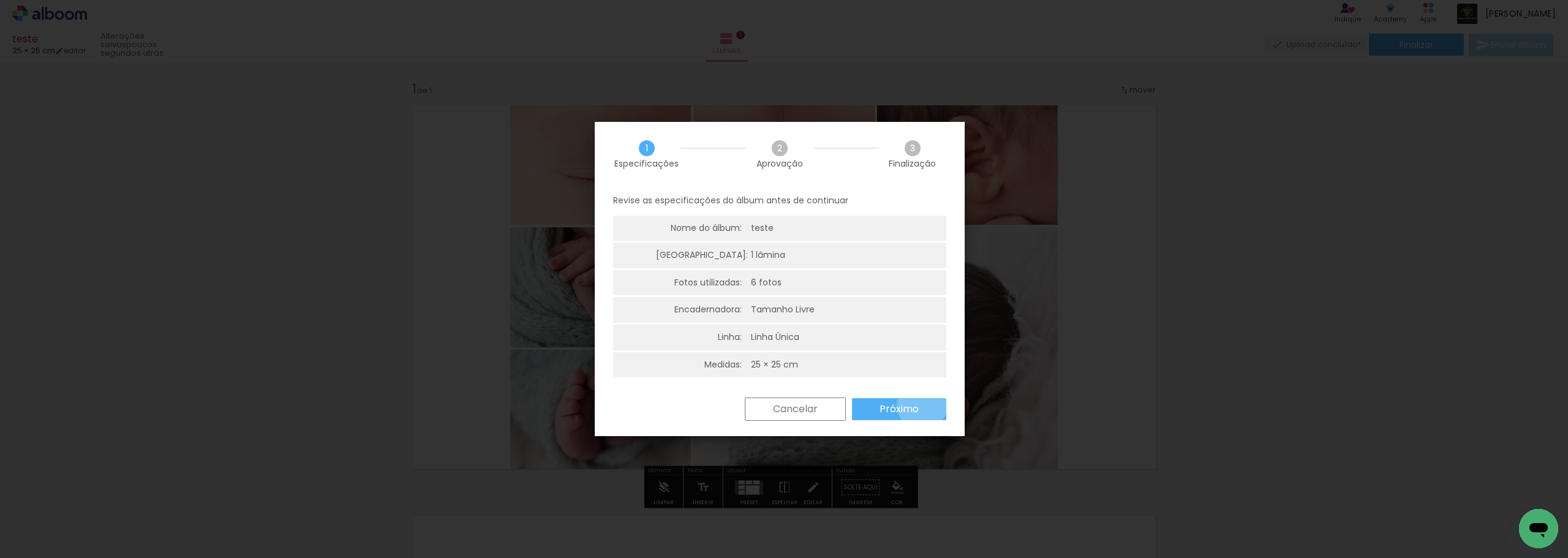
click at [921, 405] on paper-button "Próximo" at bounding box center [899, 408] width 94 height 22
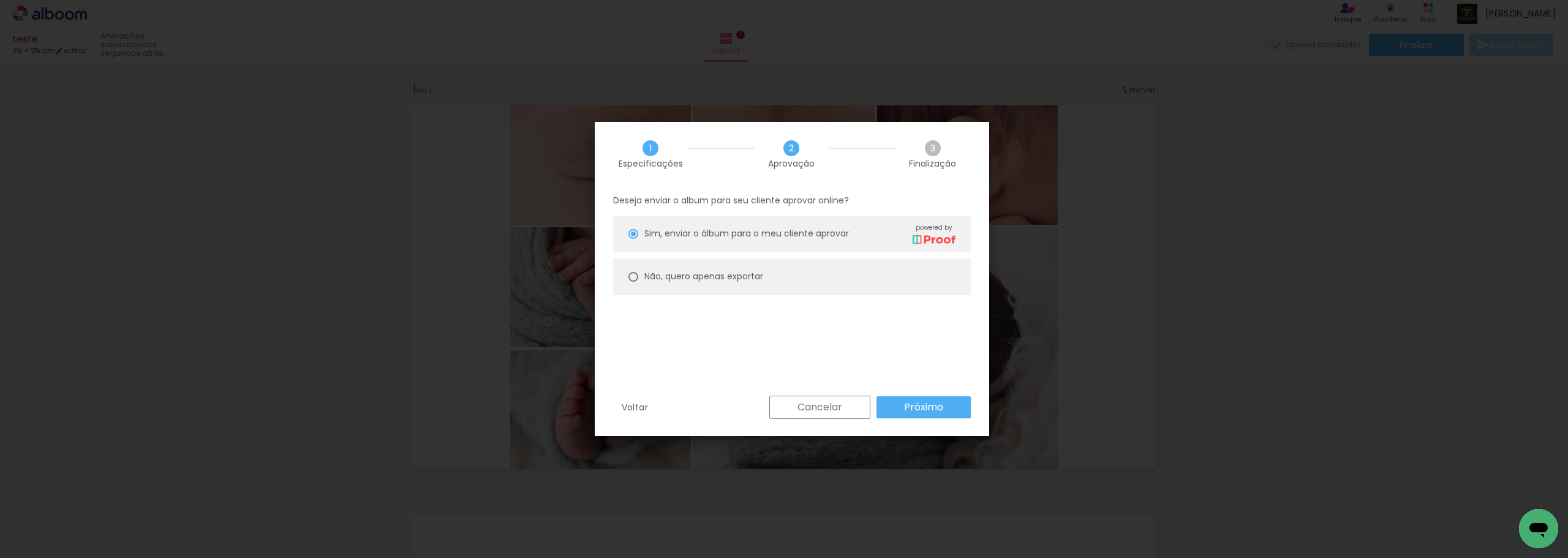
click at [0, 0] on slot "Não, quero apenas exportar" at bounding box center [0, 0] width 0 height 0
type paper-radio-button "on"
click at [943, 404] on paper-button "Próximo" at bounding box center [923, 407] width 94 height 22
type input "Alta, 300 DPI"
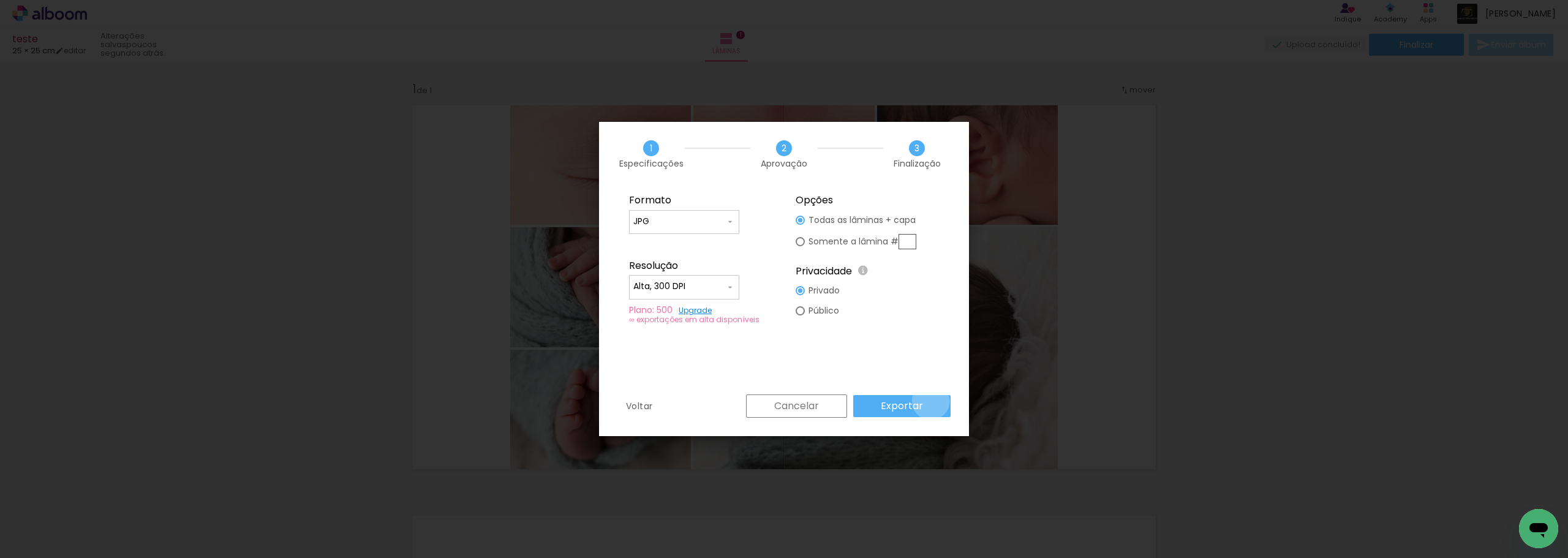
click at [933, 400] on paper-button "Exportar" at bounding box center [902, 405] width 97 height 22
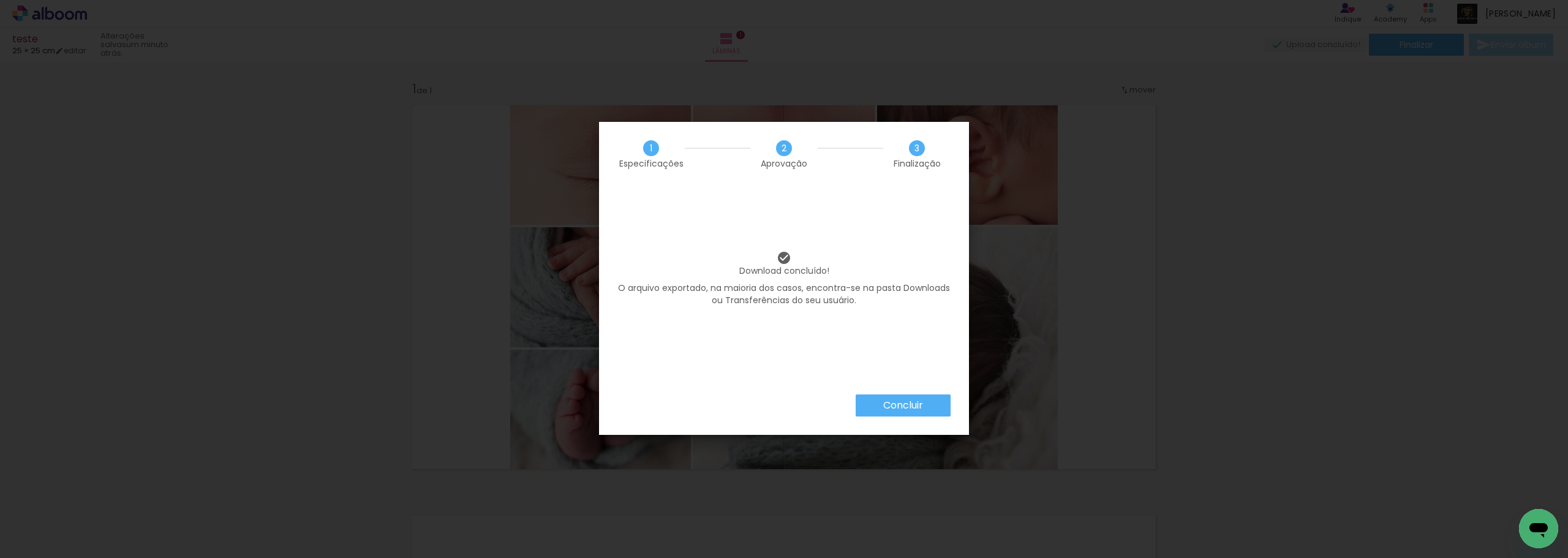
click at [924, 404] on paper-button "Concluir" at bounding box center [904, 405] width 95 height 22
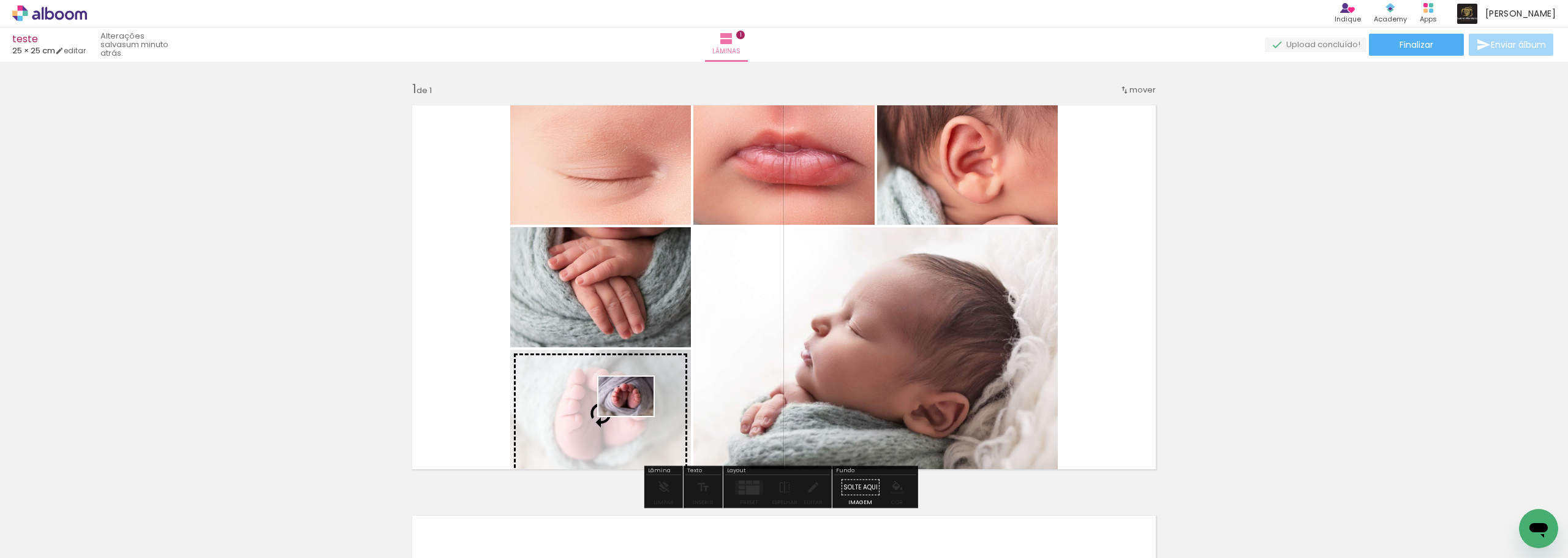
drag, startPoint x: 1180, startPoint y: 529, endPoint x: 635, endPoint y: 413, distance: 557.2
click at [635, 413] on quentale-workspace at bounding box center [784, 279] width 1568 height 558
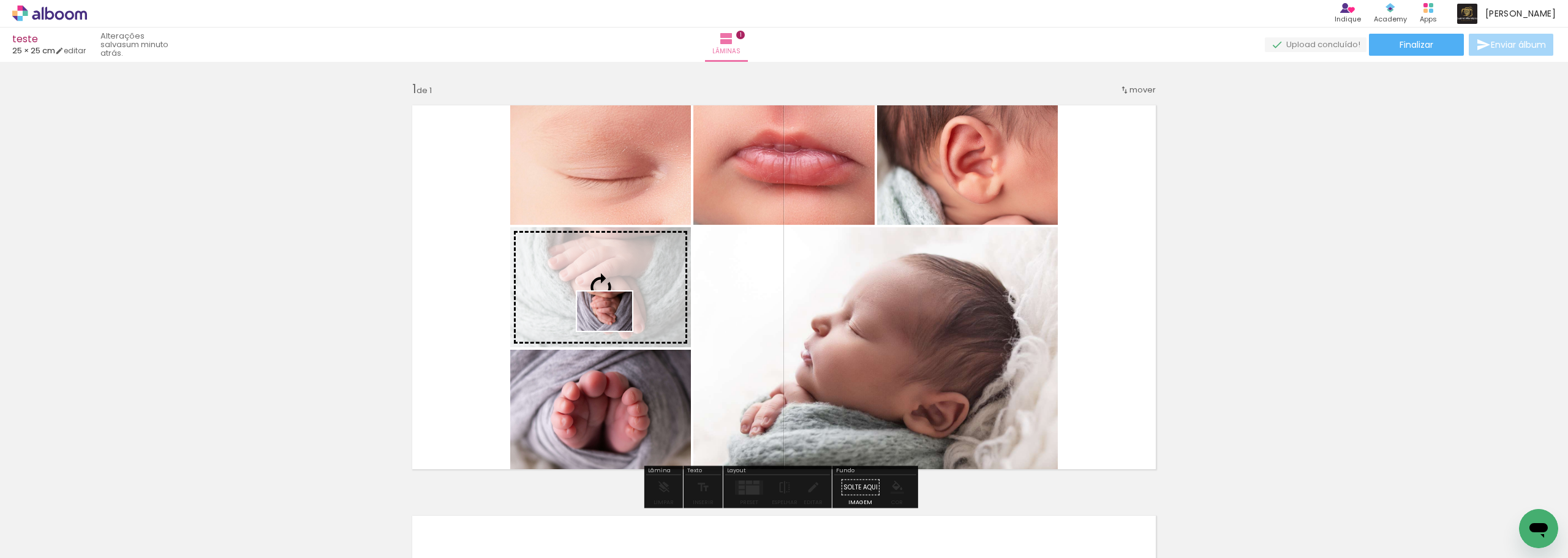
drag, startPoint x: 1239, startPoint y: 525, endPoint x: 614, endPoint y: 328, distance: 655.3
click at [614, 328] on quentale-workspace at bounding box center [784, 279] width 1568 height 558
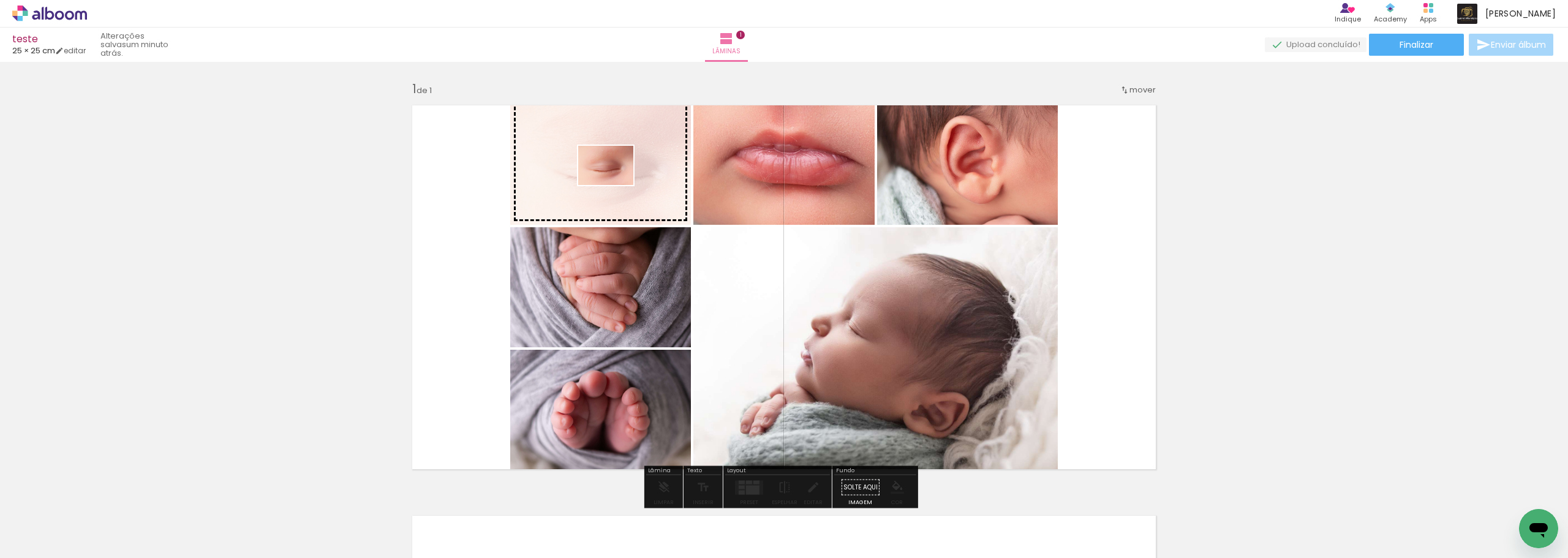
drag, startPoint x: 1319, startPoint y: 530, endPoint x: 615, endPoint y: 182, distance: 785.3
click at [615, 182] on quentale-workspace at bounding box center [784, 279] width 1568 height 558
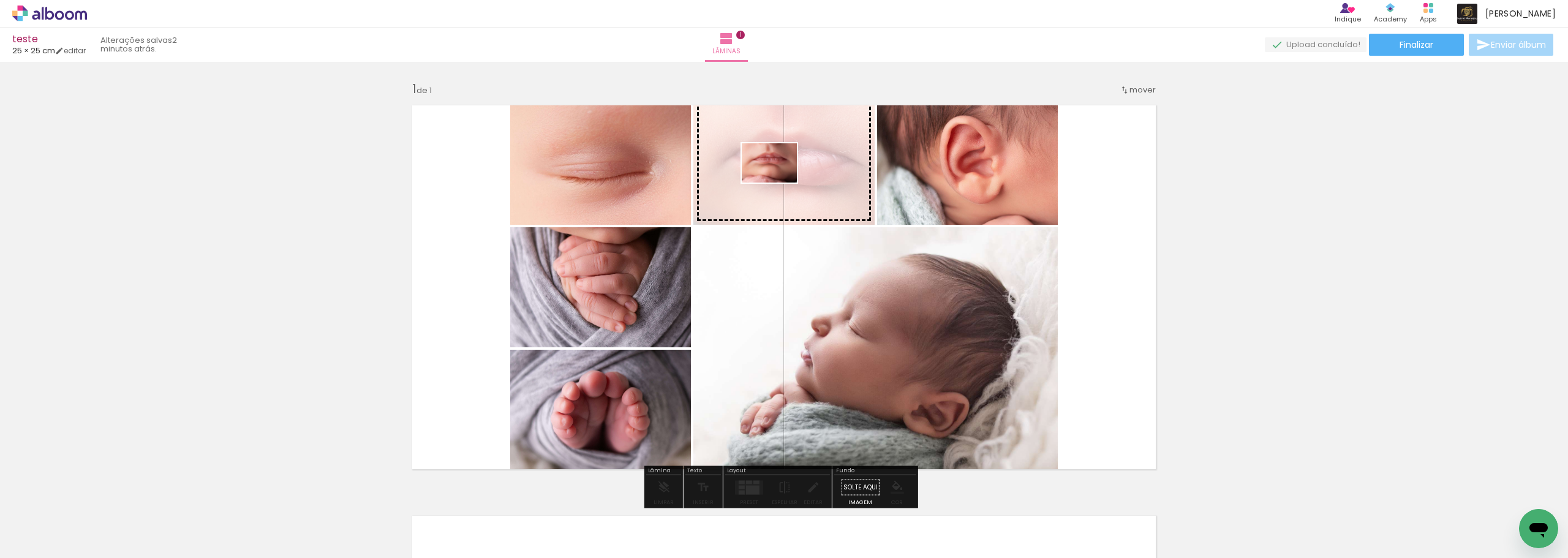
drag, startPoint x: 1370, startPoint y: 506, endPoint x: 779, endPoint y: 180, distance: 674.9
click at [779, 180] on quentale-workspace at bounding box center [784, 279] width 1568 height 558
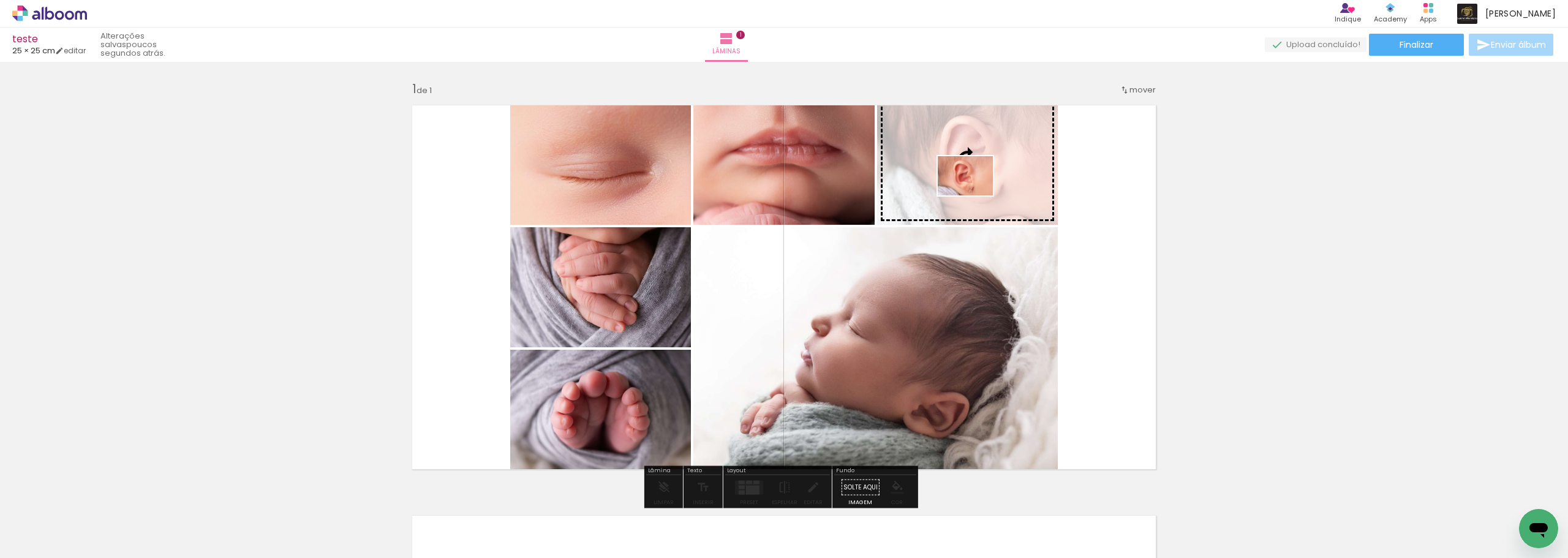
drag, startPoint x: 1458, startPoint y: 527, endPoint x: 975, endPoint y: 193, distance: 587.2
click at [975, 193] on quentale-workspace at bounding box center [784, 279] width 1568 height 558
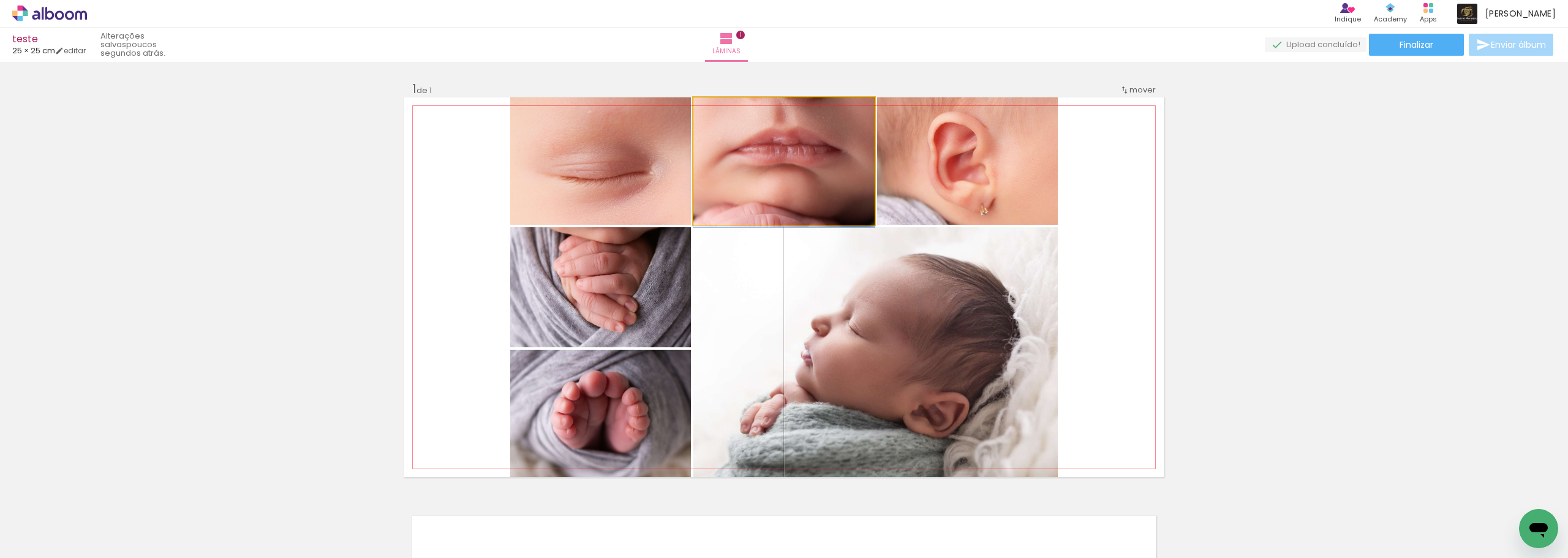
drag, startPoint x: 777, startPoint y: 145, endPoint x: 749, endPoint y: 124, distance: 35.0
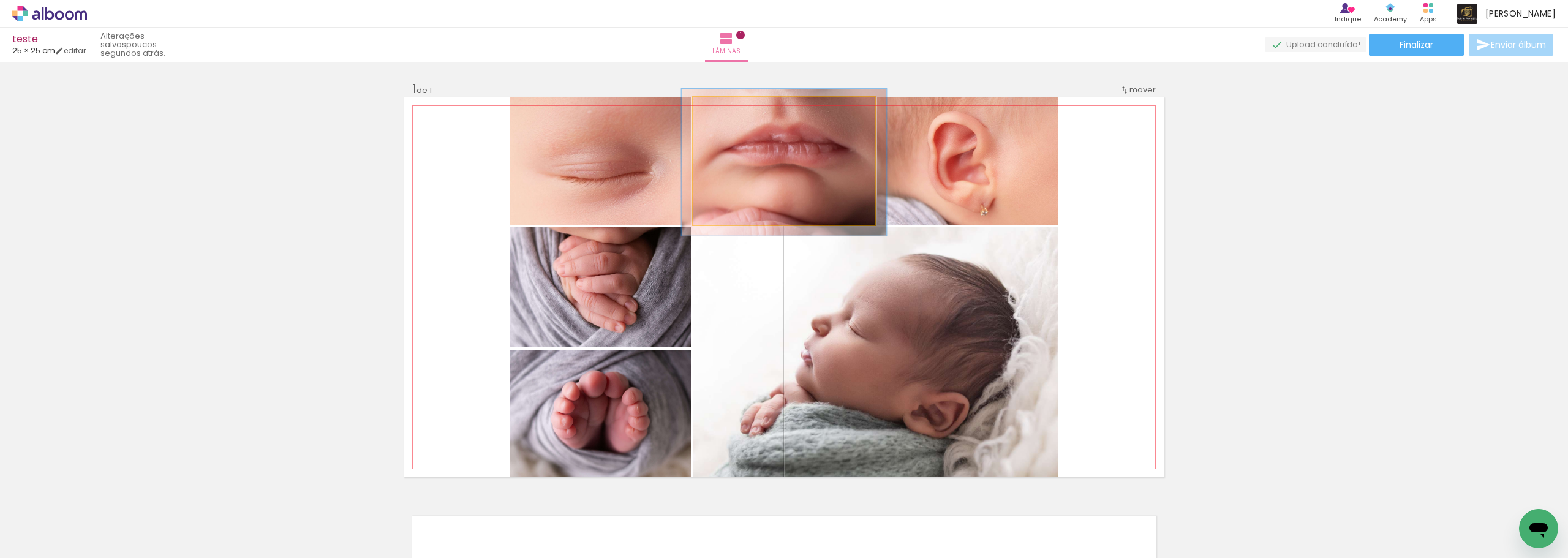
type paper-slider "113"
click at [728, 108] on div at bounding box center [728, 110] width 20 height 20
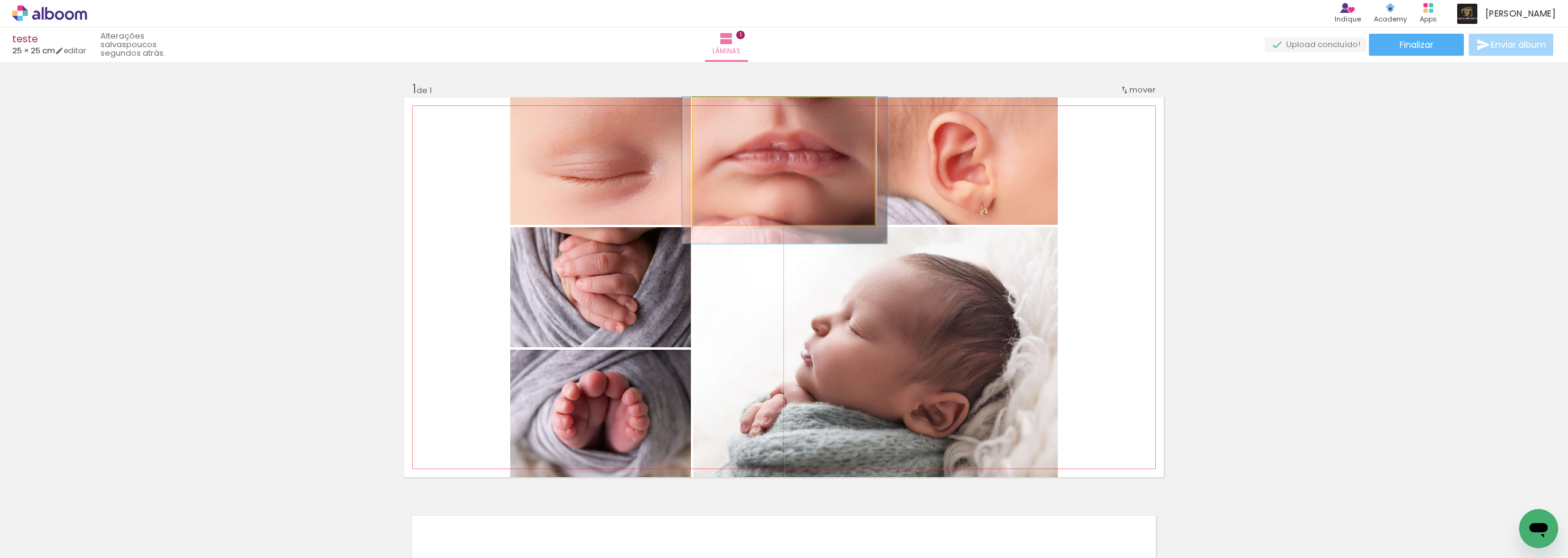
drag, startPoint x: 795, startPoint y: 163, endPoint x: 796, endPoint y: 173, distance: 10.0
